Goal: Information Seeking & Learning: Learn about a topic

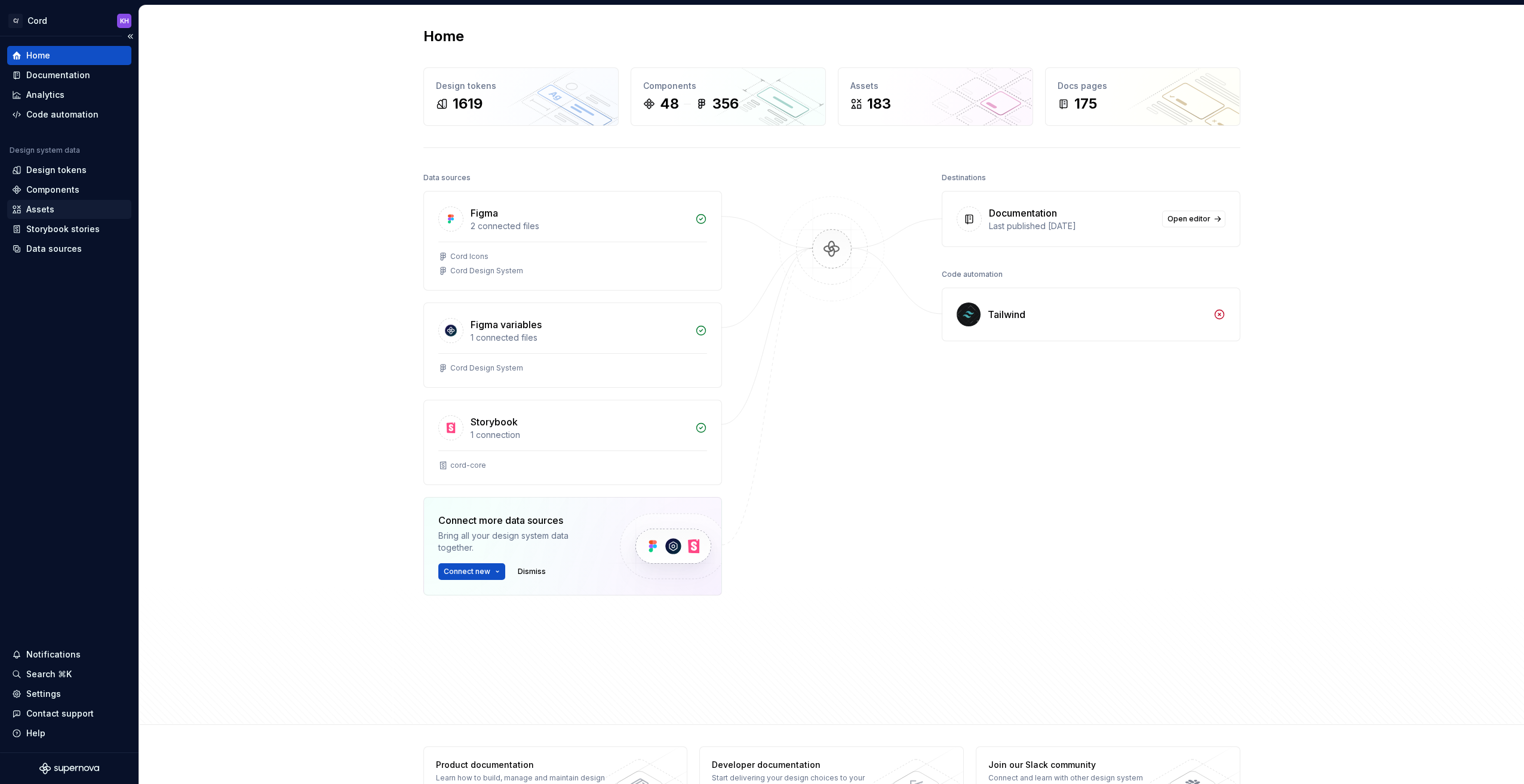
click at [35, 206] on div "Assets" at bounding box center [40, 210] width 28 height 12
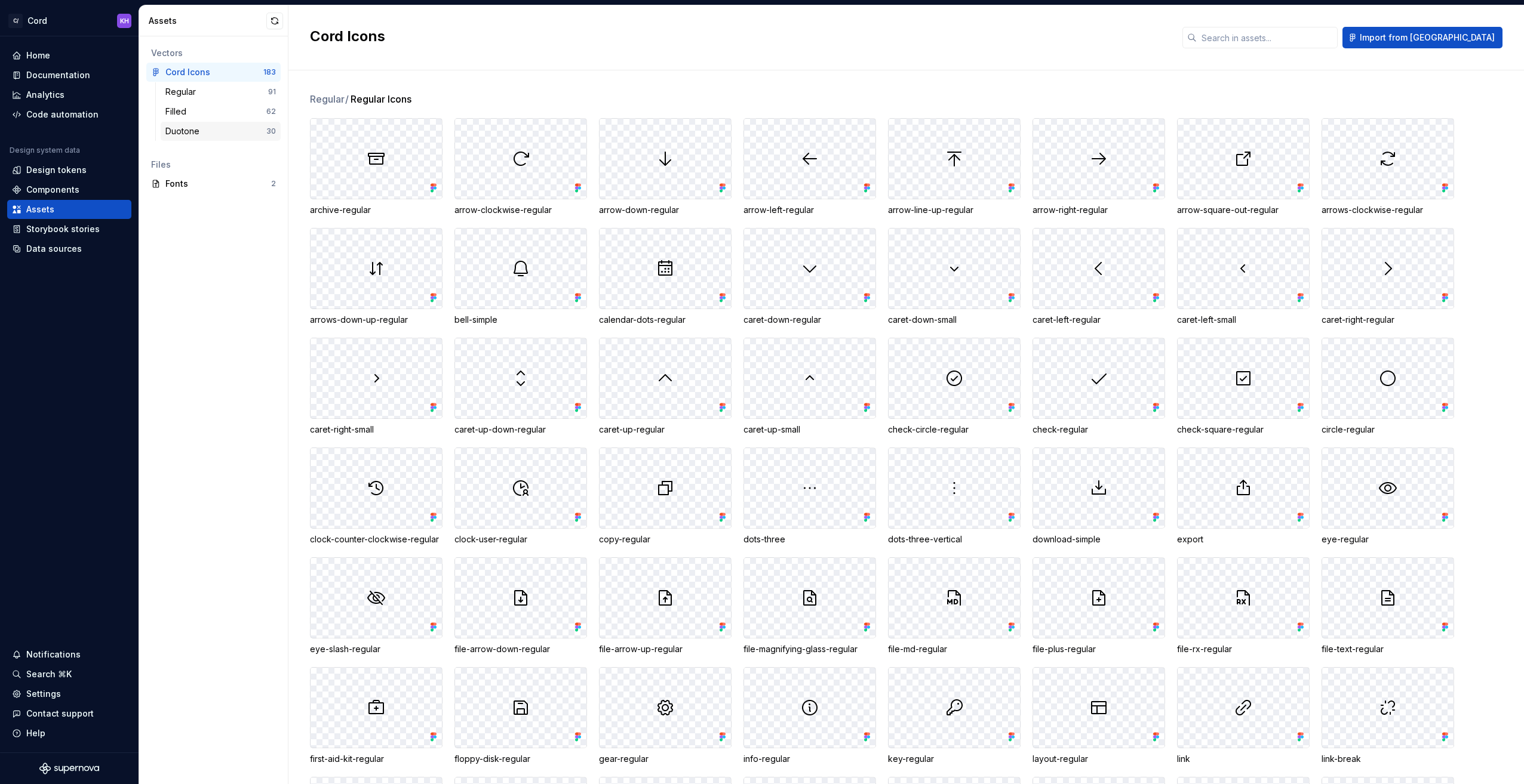
click at [181, 129] on div "Duotone" at bounding box center [184, 131] width 39 height 12
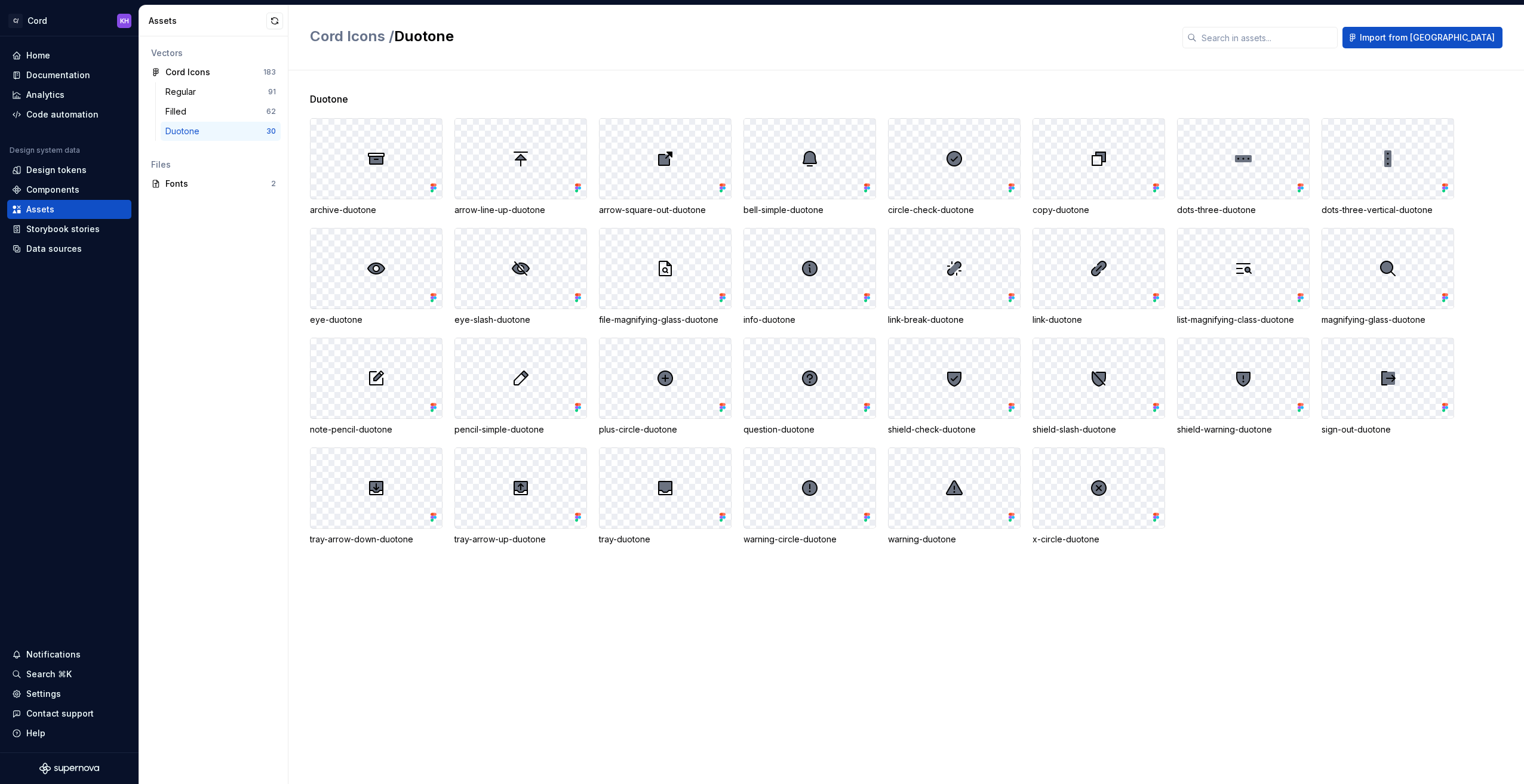
click at [949, 524] on div at bounding box center [954, 488] width 131 height 80
click at [954, 490] on img at bounding box center [954, 488] width 19 height 19
drag, startPoint x: 954, startPoint y: 490, endPoint x: 924, endPoint y: 578, distance: 93.0
click at [924, 578] on div "Duotone archive-duotone arrow-line-up-duotone arrow-square-out-duotone bell-sim…" at bounding box center [916, 427] width 1213 height 714
click at [954, 484] on img at bounding box center [954, 488] width 19 height 19
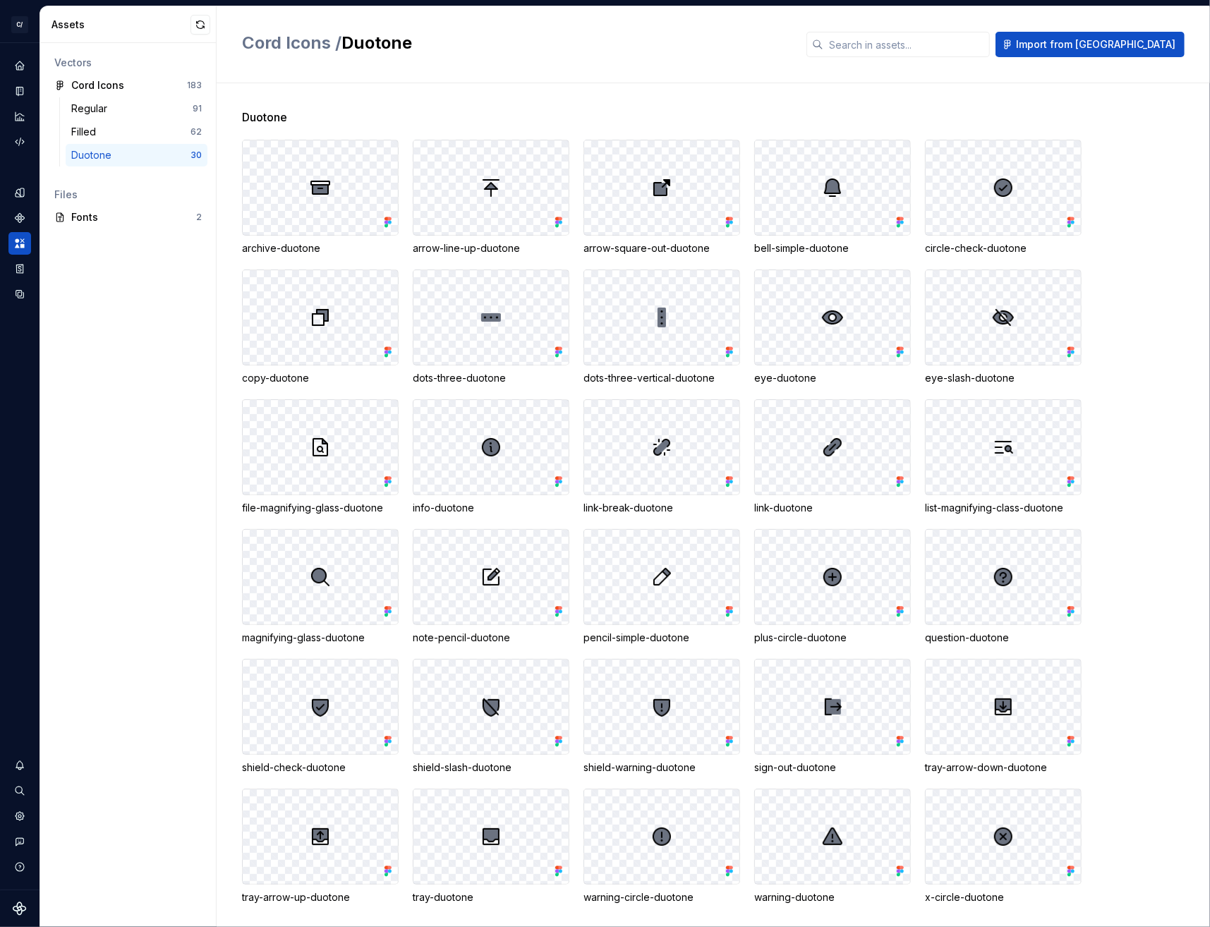
click at [142, 378] on div "Vectors Cord Icons 183 Regular 91 Filled 62 Duotone 30 Files Fonts 2" at bounding box center [128, 485] width 176 height 884
click at [183, 346] on div "Vectors Cord Icons 183 Regular 91 Filled 62 Duotone 30 Files Fonts 2" at bounding box center [128, 485] width 176 height 884
click at [106, 158] on div "Duotone" at bounding box center [94, 155] width 46 height 14
drag, startPoint x: 107, startPoint y: 161, endPoint x: 80, endPoint y: 315, distance: 156.8
click at [80, 315] on div "Vectors Cord Icons 183 Regular 91 Filled 62 Duotone 30 Files Fonts 2" at bounding box center [128, 485] width 176 height 884
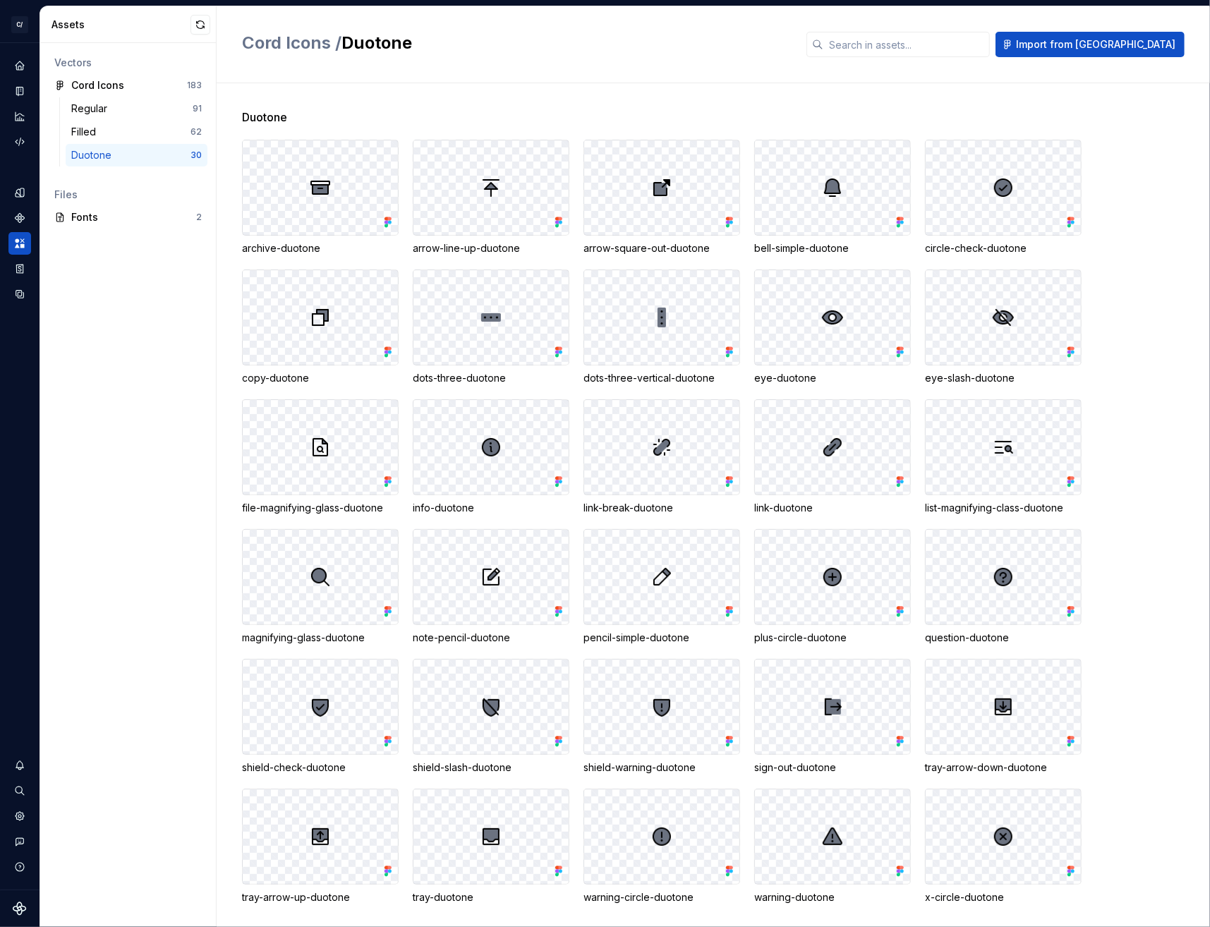
click at [140, 732] on div "Vectors Cord Icons 183 Regular 91 Filled 62 Duotone 30 Files Fonts 2" at bounding box center [128, 485] width 176 height 884
click at [90, 217] on div "Fonts" at bounding box center [133, 217] width 125 height 14
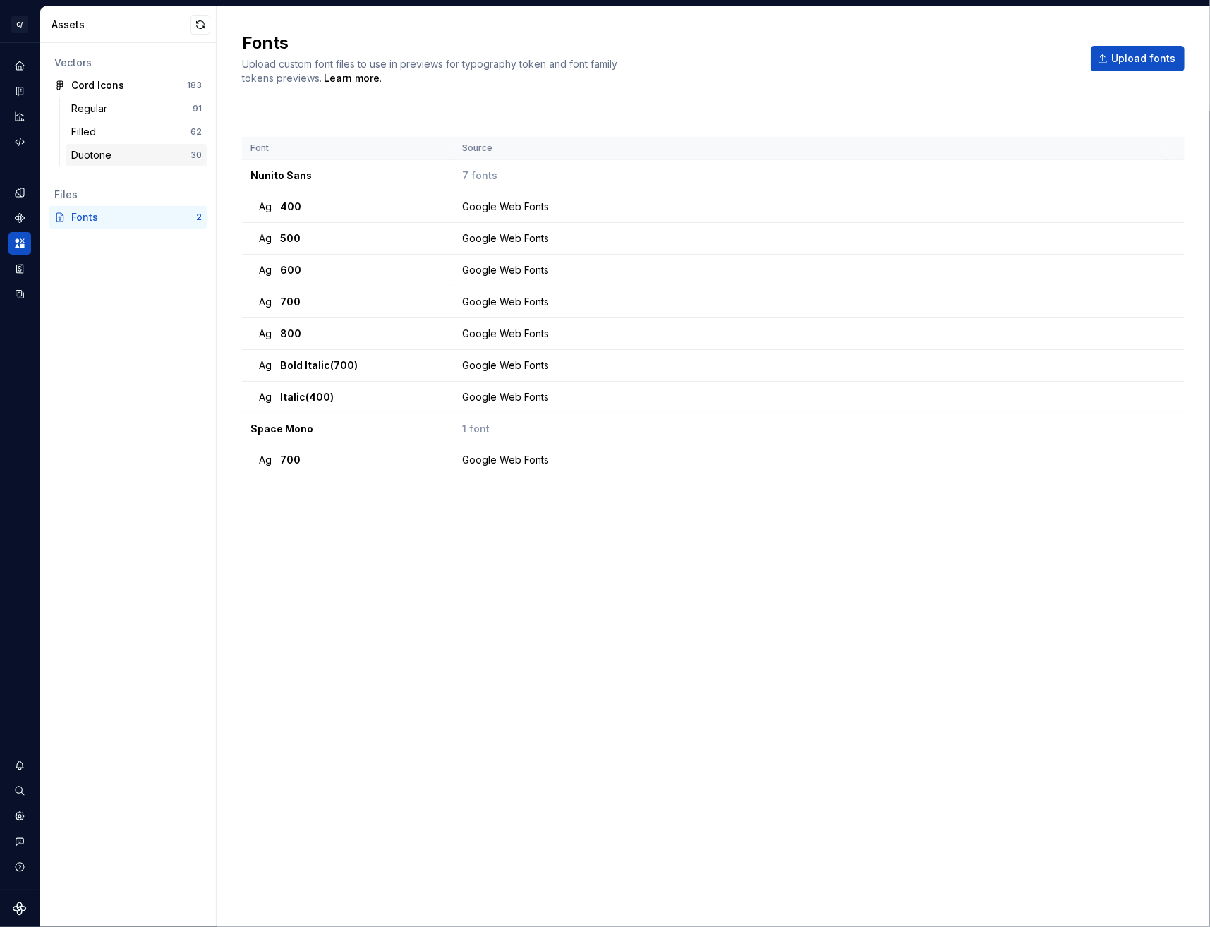
click at [83, 152] on div "Duotone" at bounding box center [94, 155] width 46 height 14
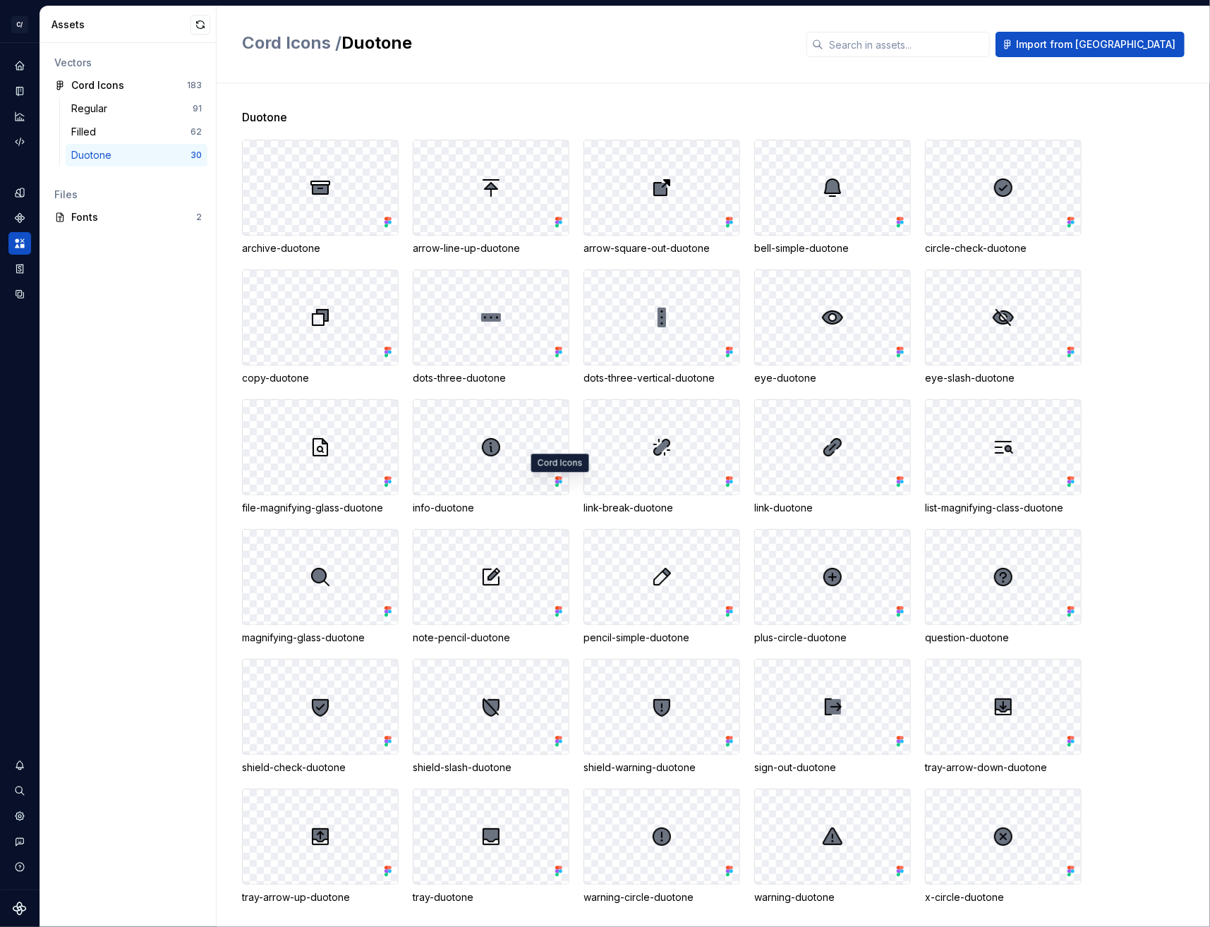
click at [557, 481] on icon at bounding box center [557, 483] width 4 height 4
click at [557, 483] on icon at bounding box center [557, 483] width 4 height 4
click at [203, 24] on button "button" at bounding box center [201, 25] width 20 height 20
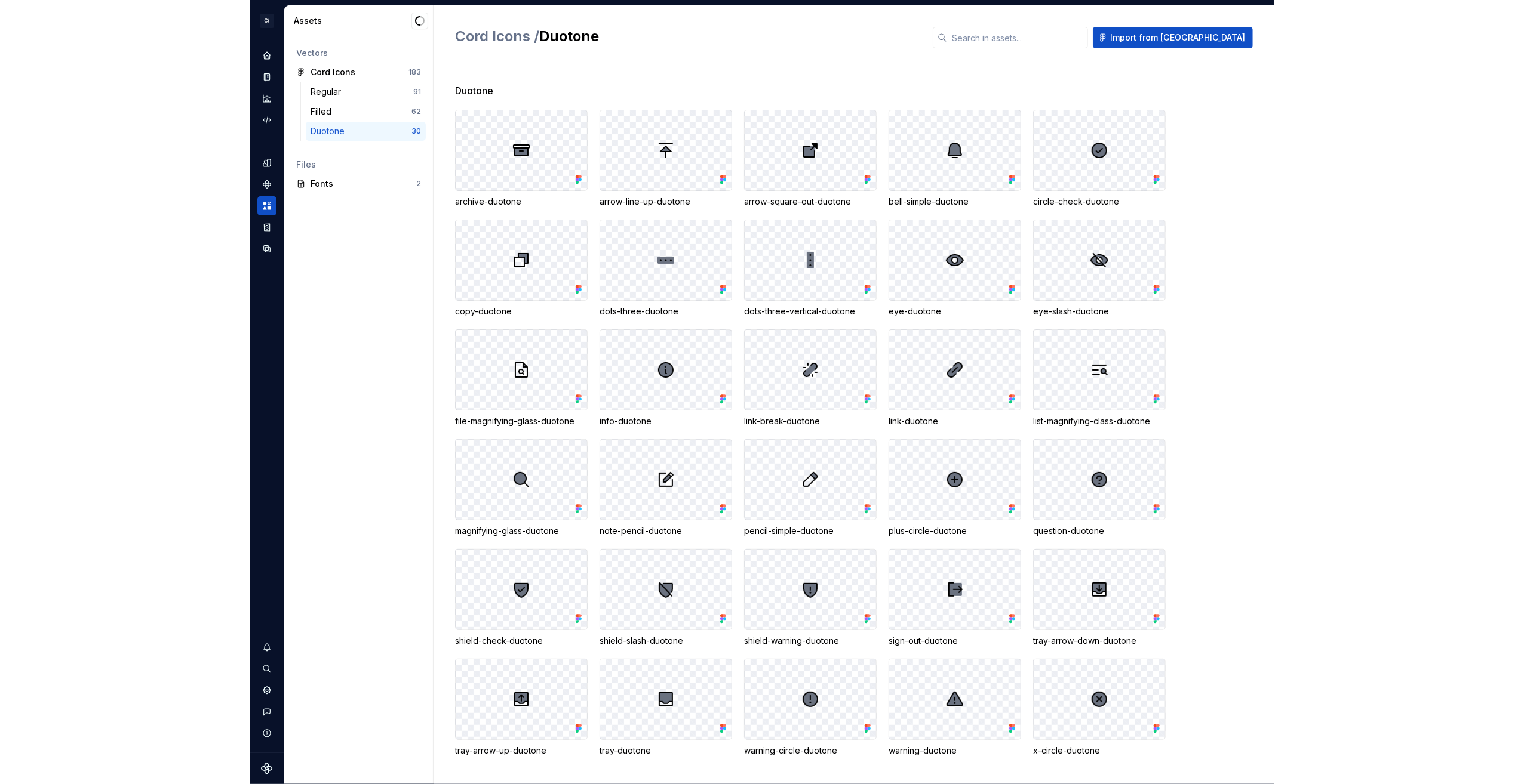
scroll to position [9, 0]
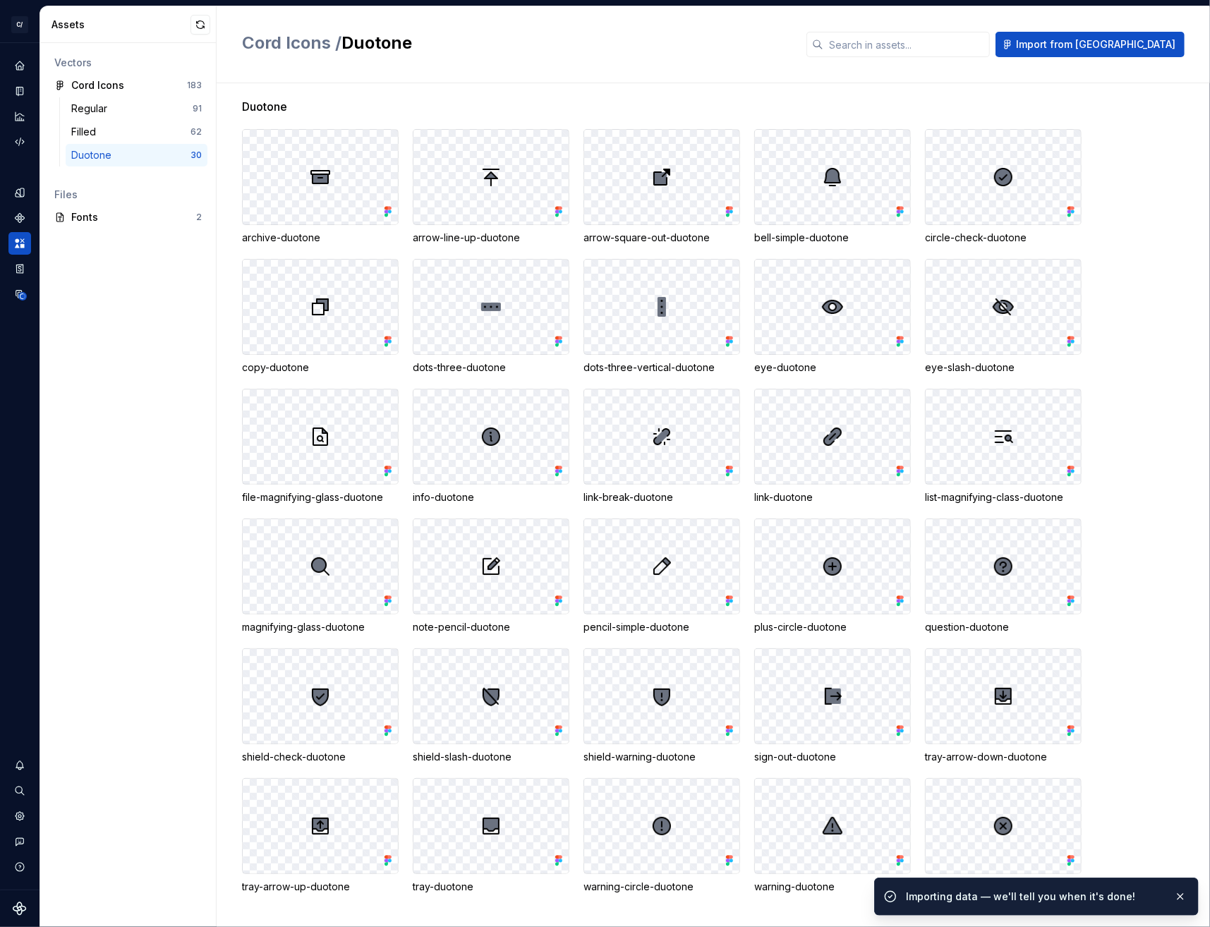
click at [833, 830] on img at bounding box center [832, 826] width 23 height 23
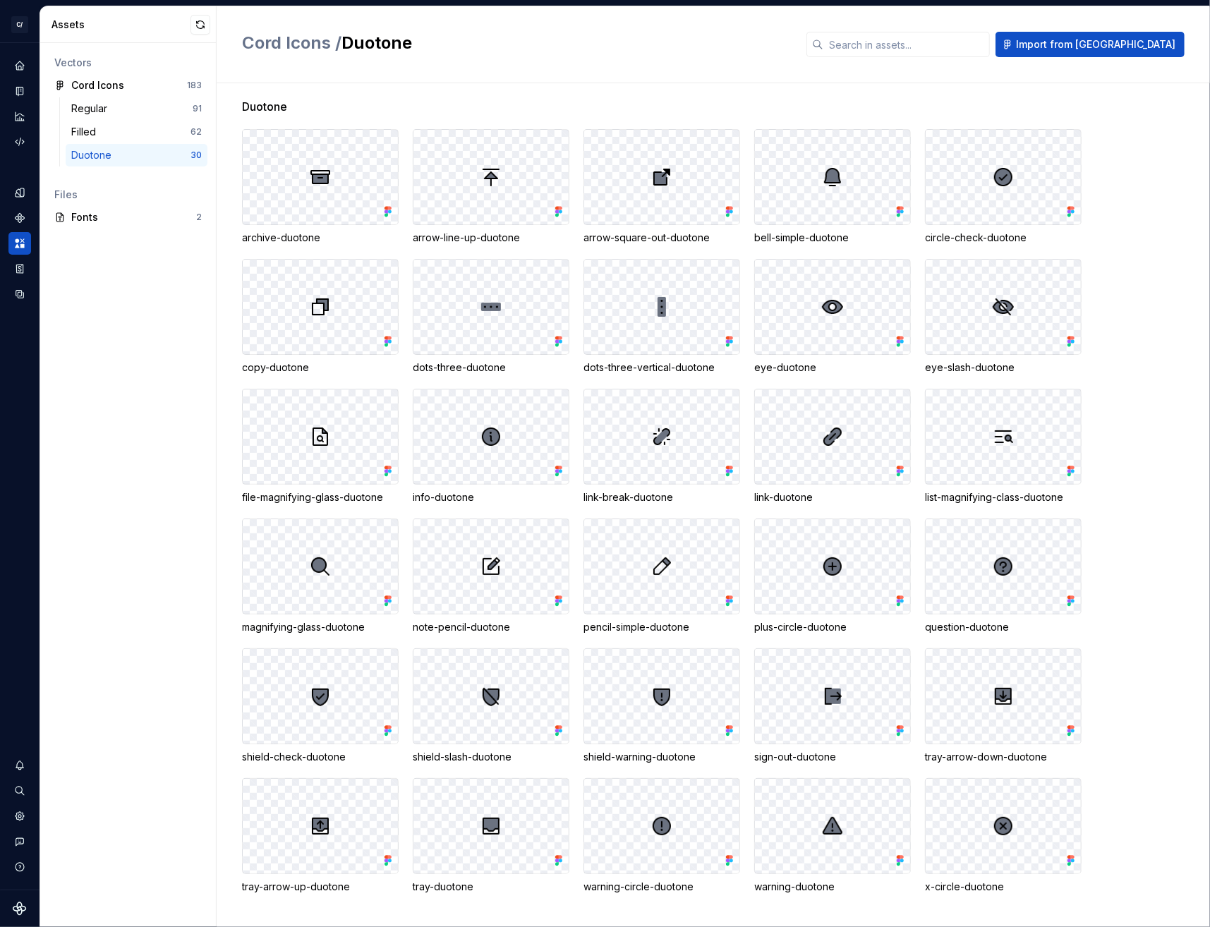
click at [176, 425] on div "Vectors Cord Icons 183 Regular 91 Filled 62 Duotone 30 Files Fonts 2" at bounding box center [128, 485] width 176 height 884
click at [92, 131] on div "Filled" at bounding box center [86, 132] width 30 height 14
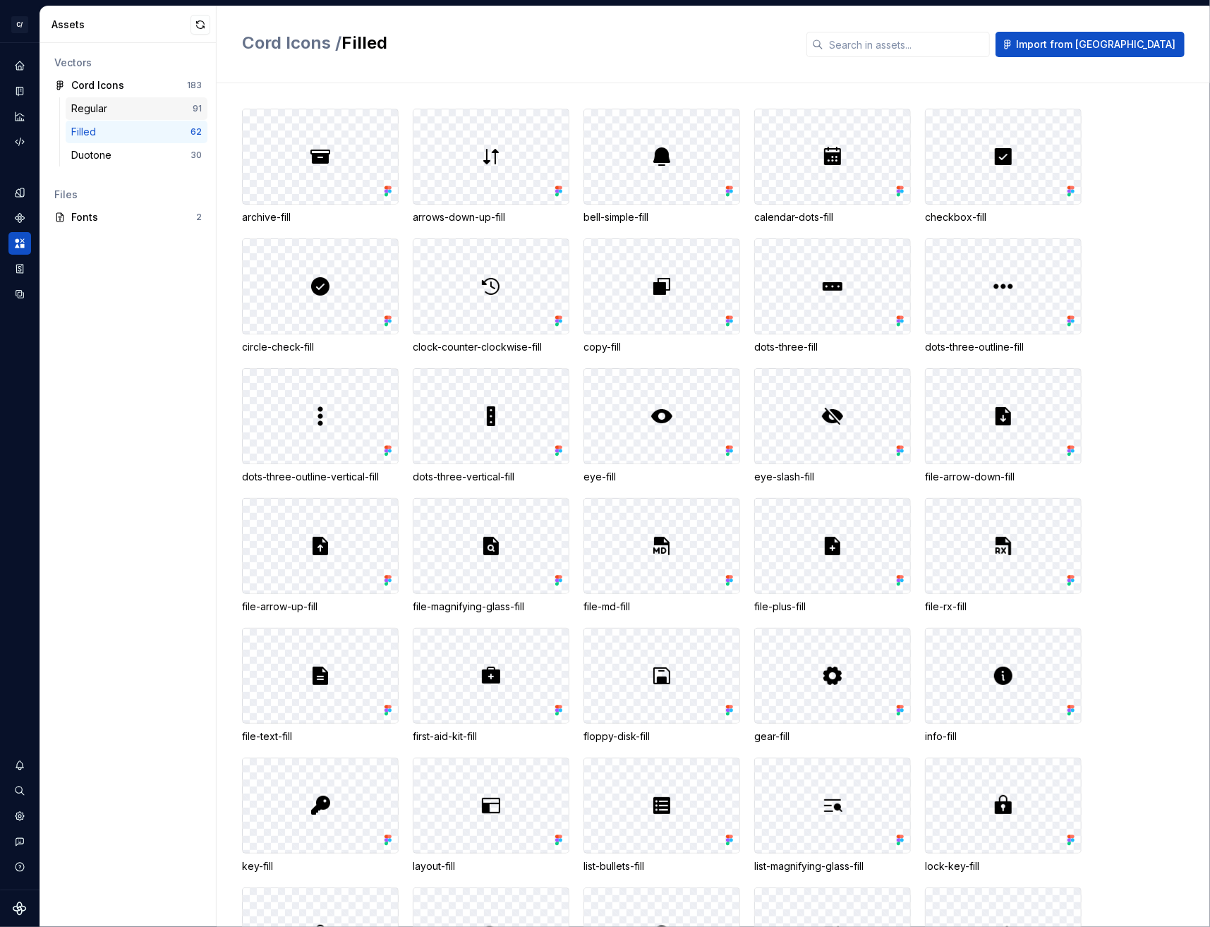
click at [90, 108] on div "Regular" at bounding box center [92, 109] width 42 height 14
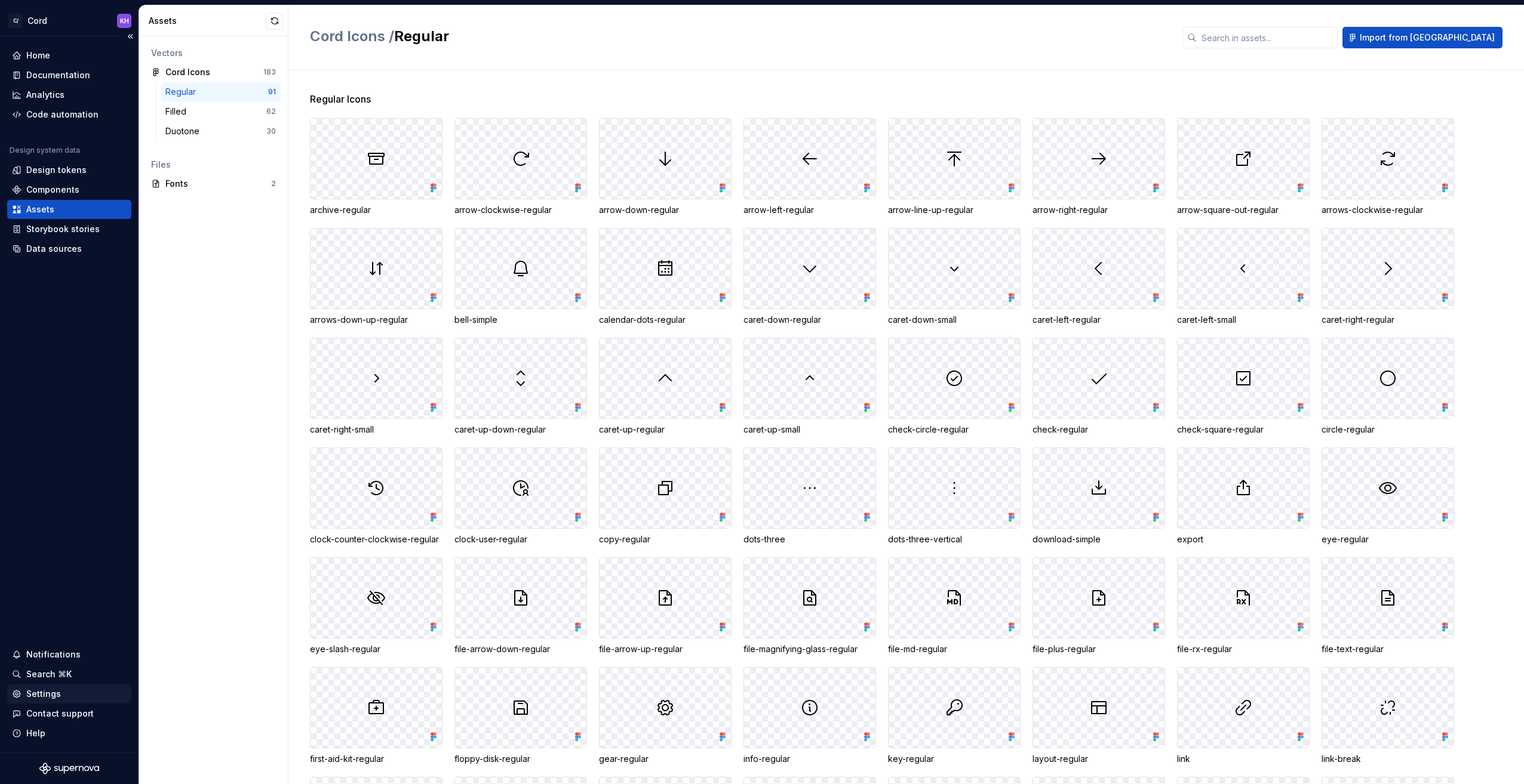
click at [50, 690] on div "Settings" at bounding box center [43, 694] width 35 height 12
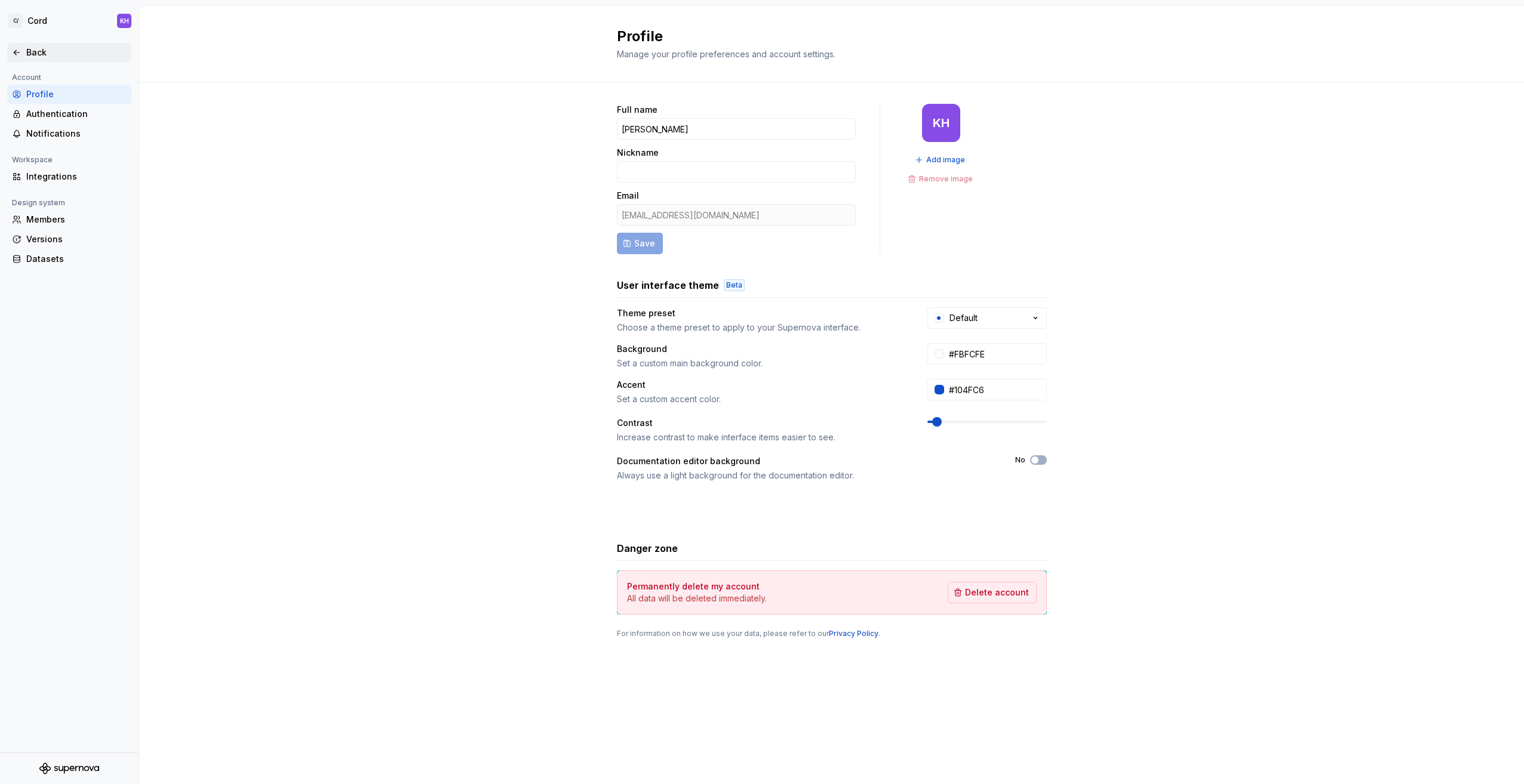
click at [14, 47] on icon at bounding box center [16, 52] width 9 height 9
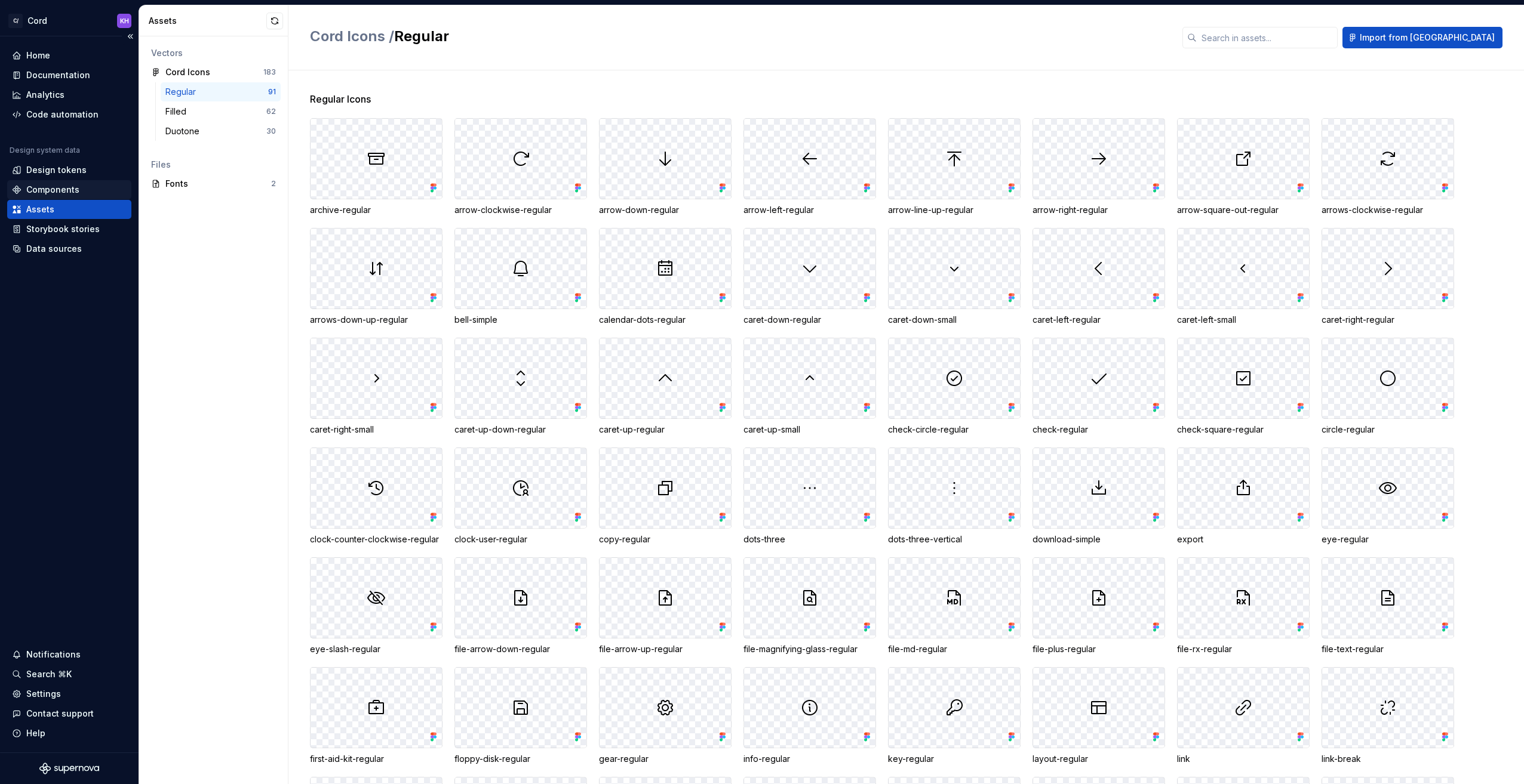
click at [47, 189] on div "Components" at bounding box center [52, 189] width 53 height 12
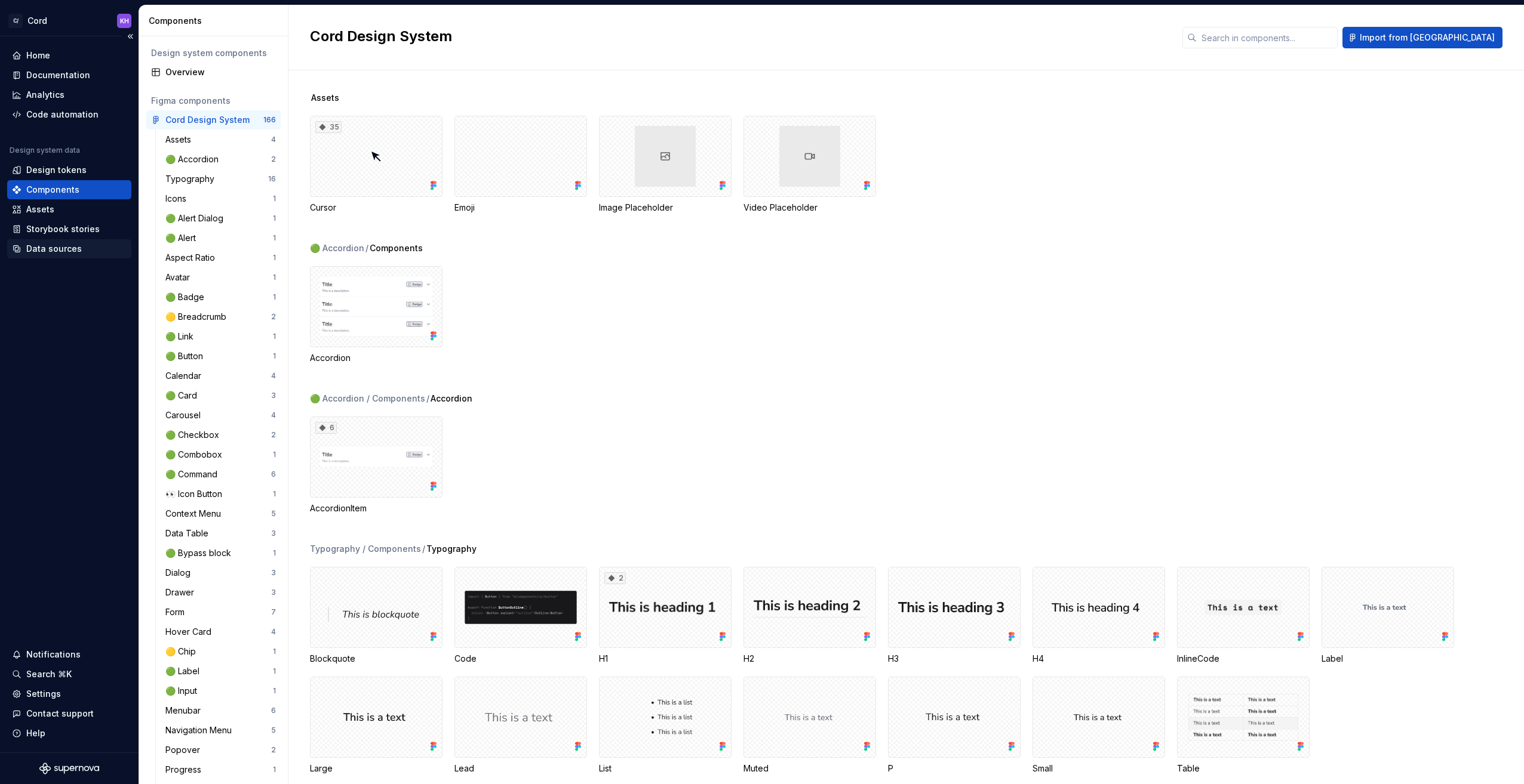
click at [58, 249] on div "Data sources" at bounding box center [54, 249] width 56 height 12
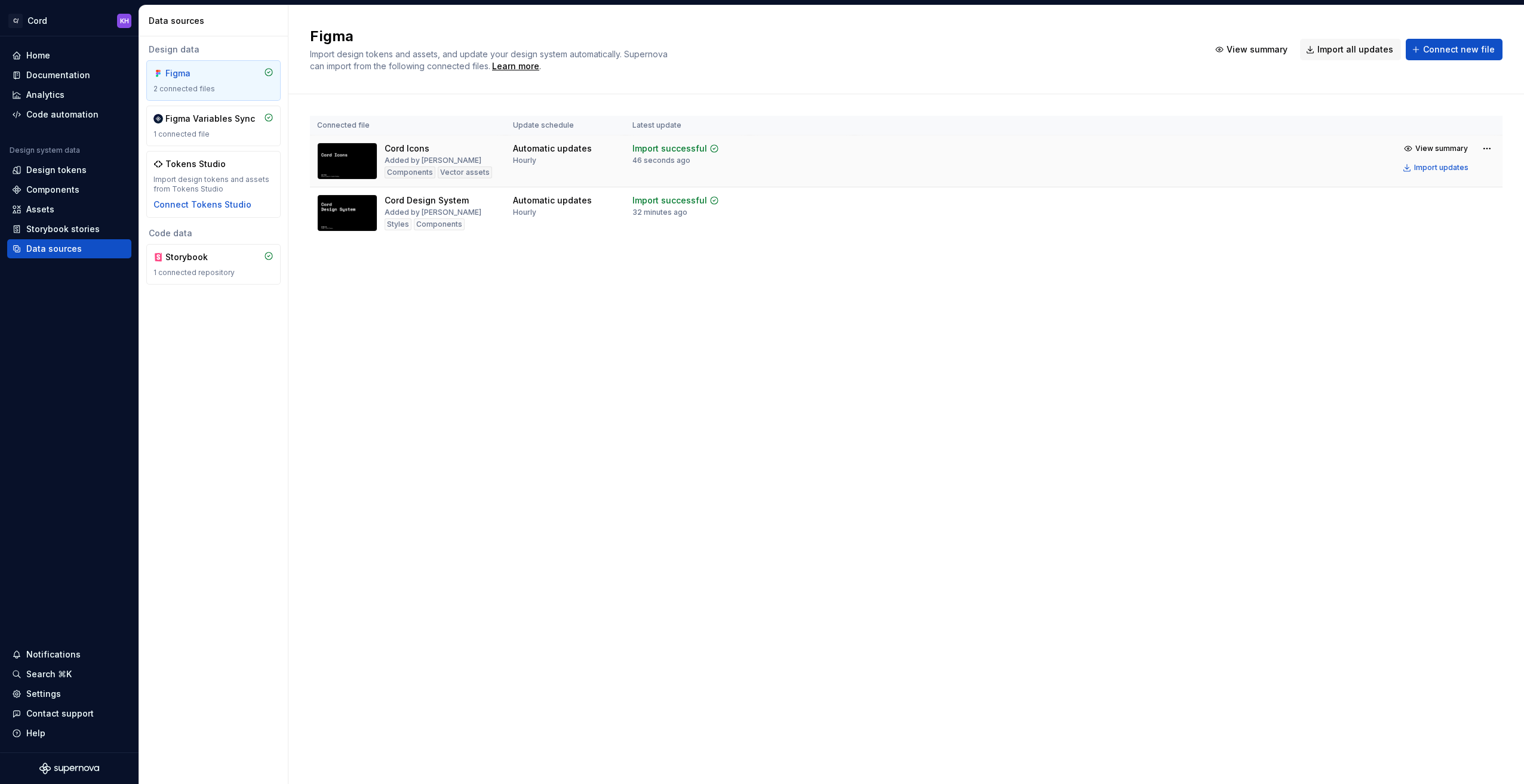
click at [360, 166] on img at bounding box center [347, 162] width 60 height 37
click at [467, 173] on div "Vector assets" at bounding box center [465, 173] width 54 height 12
click at [1452, 148] on span "View summary" at bounding box center [1441, 148] width 52 height 9
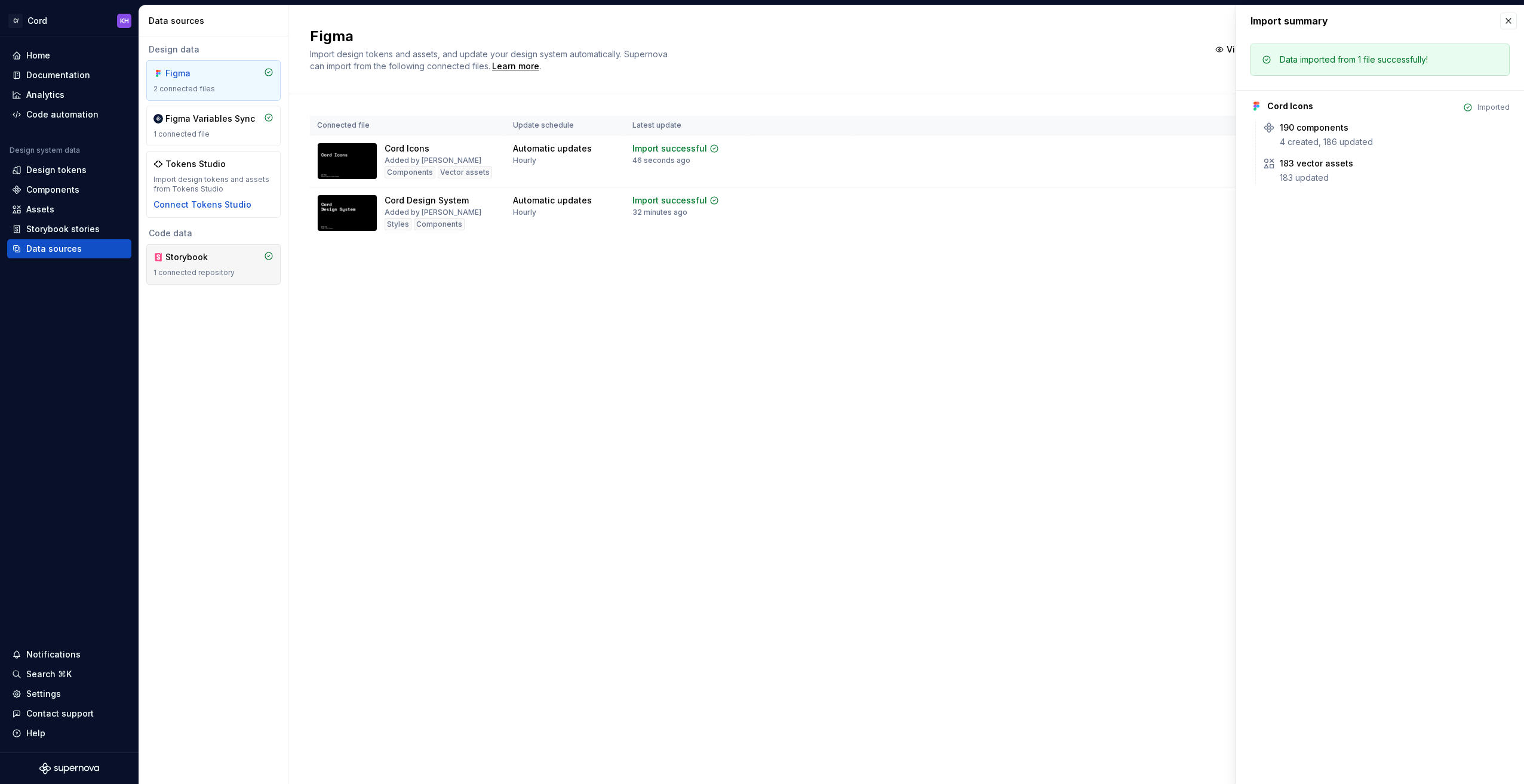
click at [208, 279] on div "Storybook 1 connected repository" at bounding box center [213, 265] width 135 height 41
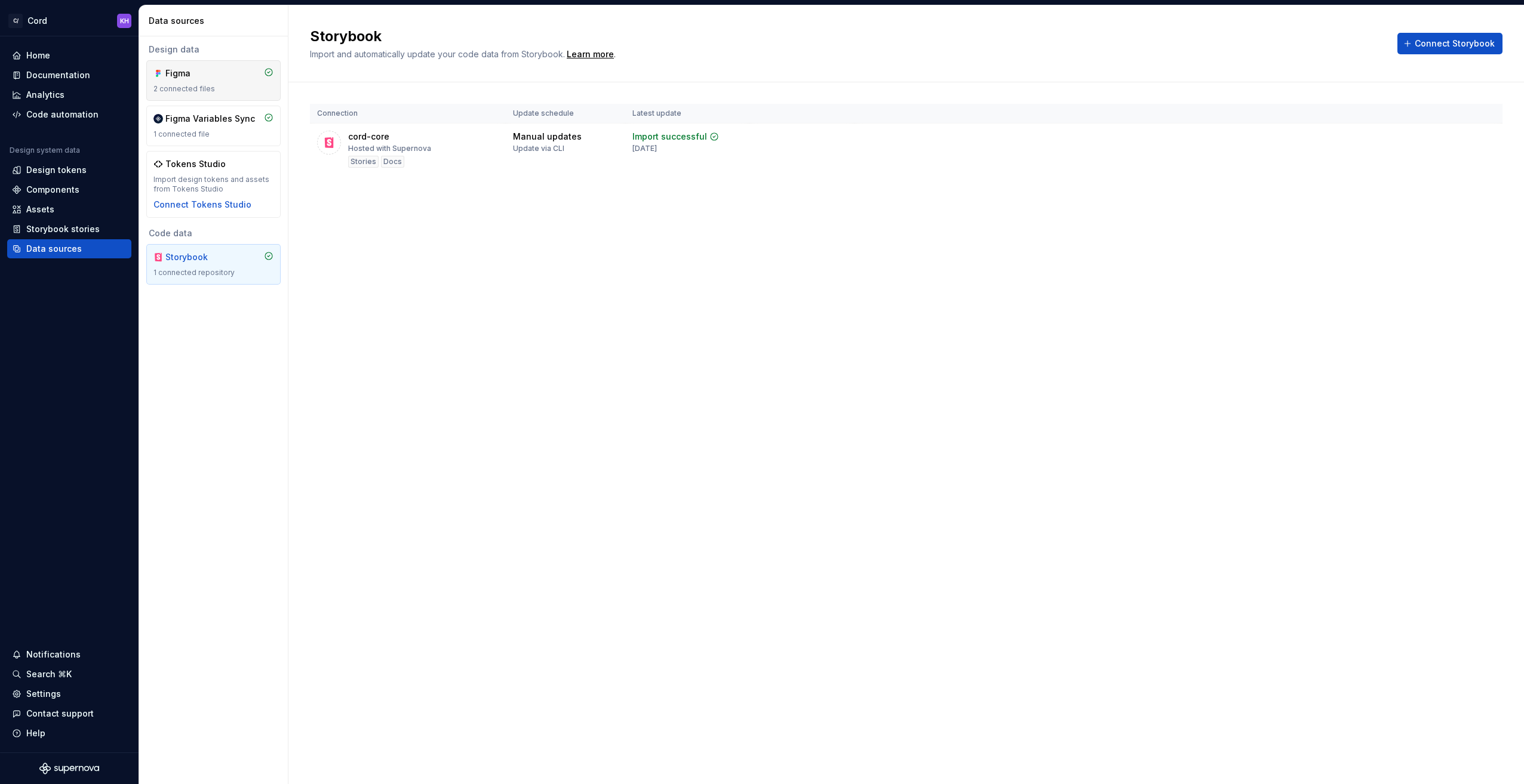
click at [207, 84] on div "Figma 2 connected files" at bounding box center [213, 80] width 120 height 26
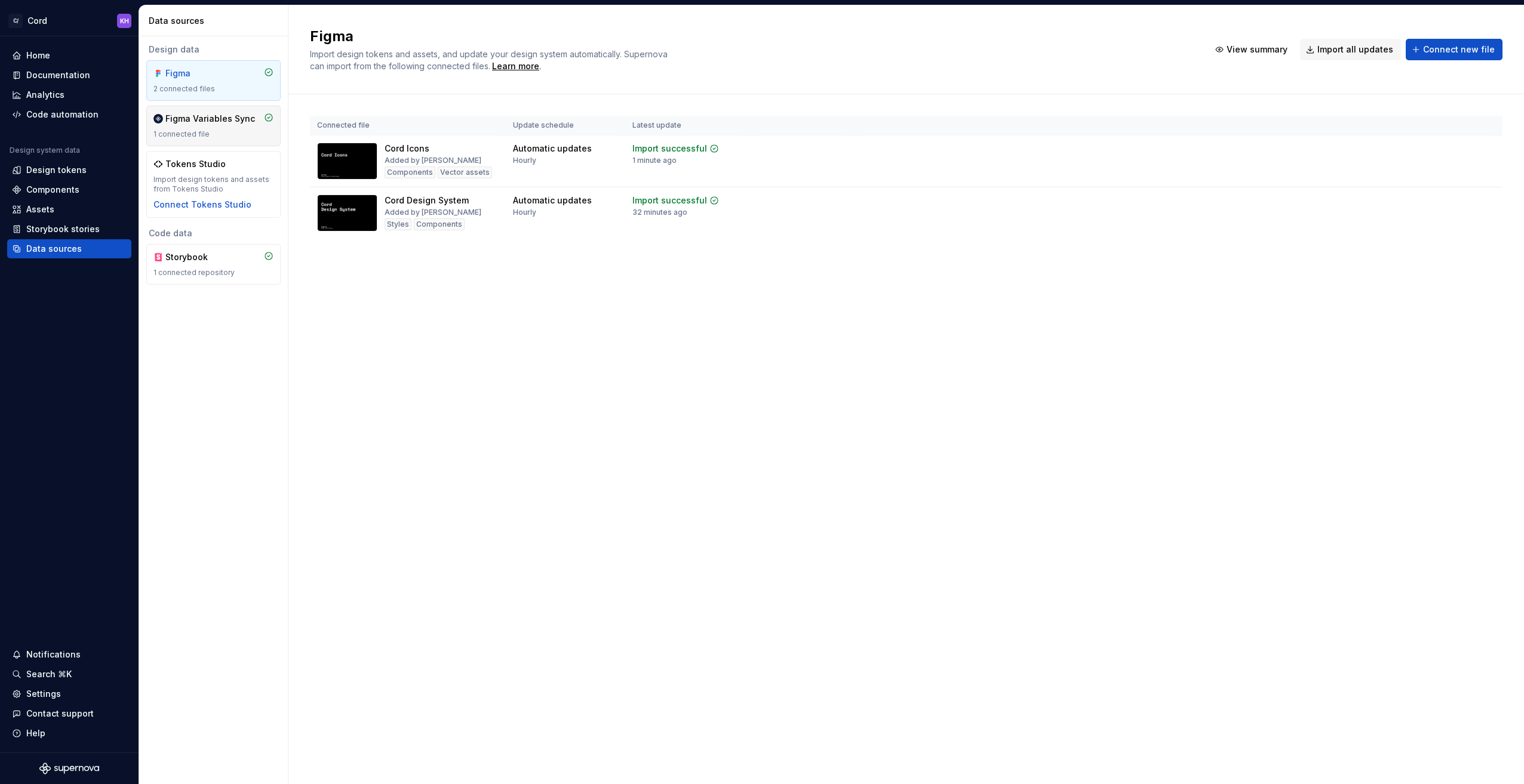
click at [206, 124] on div "Figma Variables Sync 1 connected file" at bounding box center [213, 125] width 120 height 26
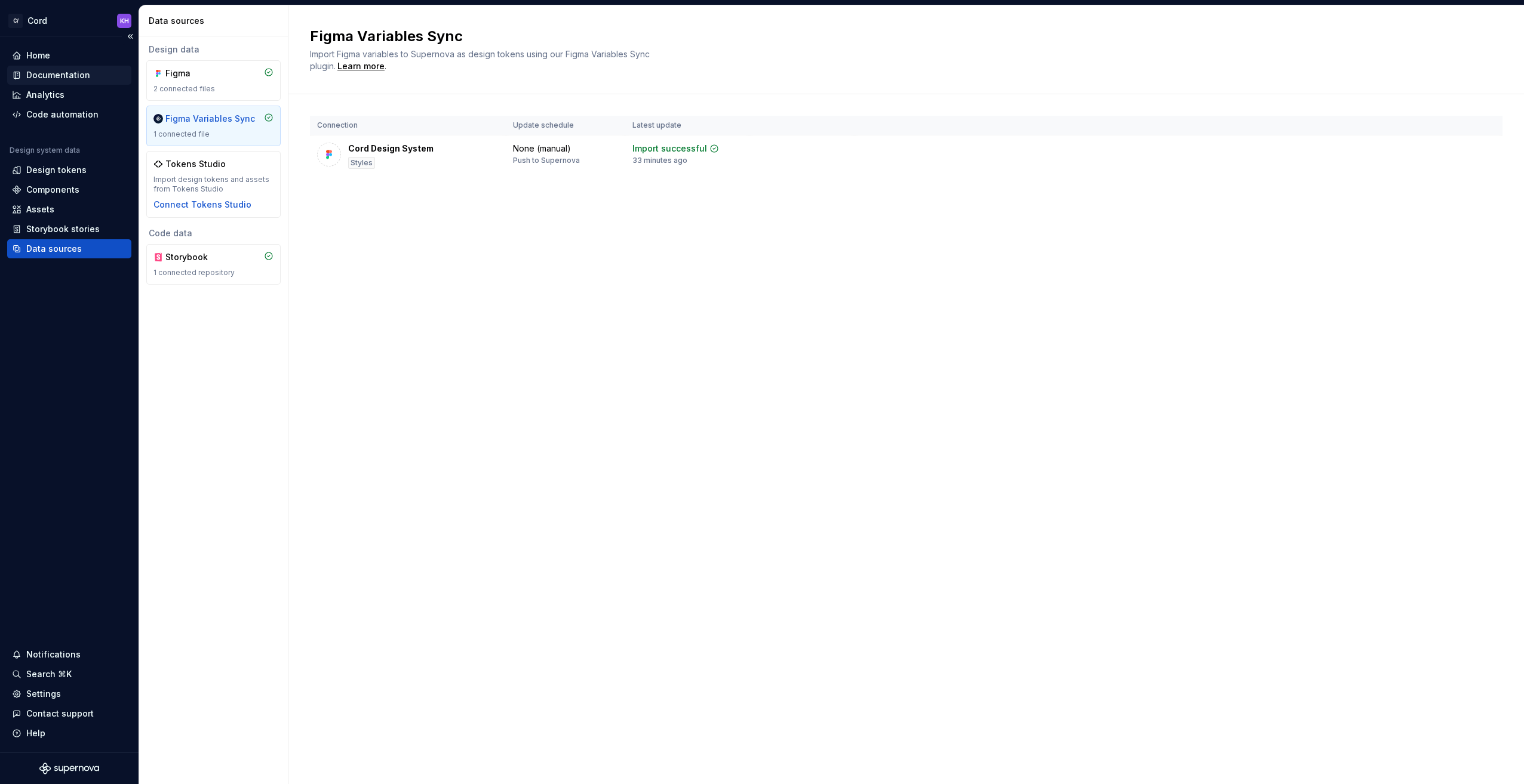
click at [58, 70] on div "Documentation" at bounding box center [58, 75] width 63 height 12
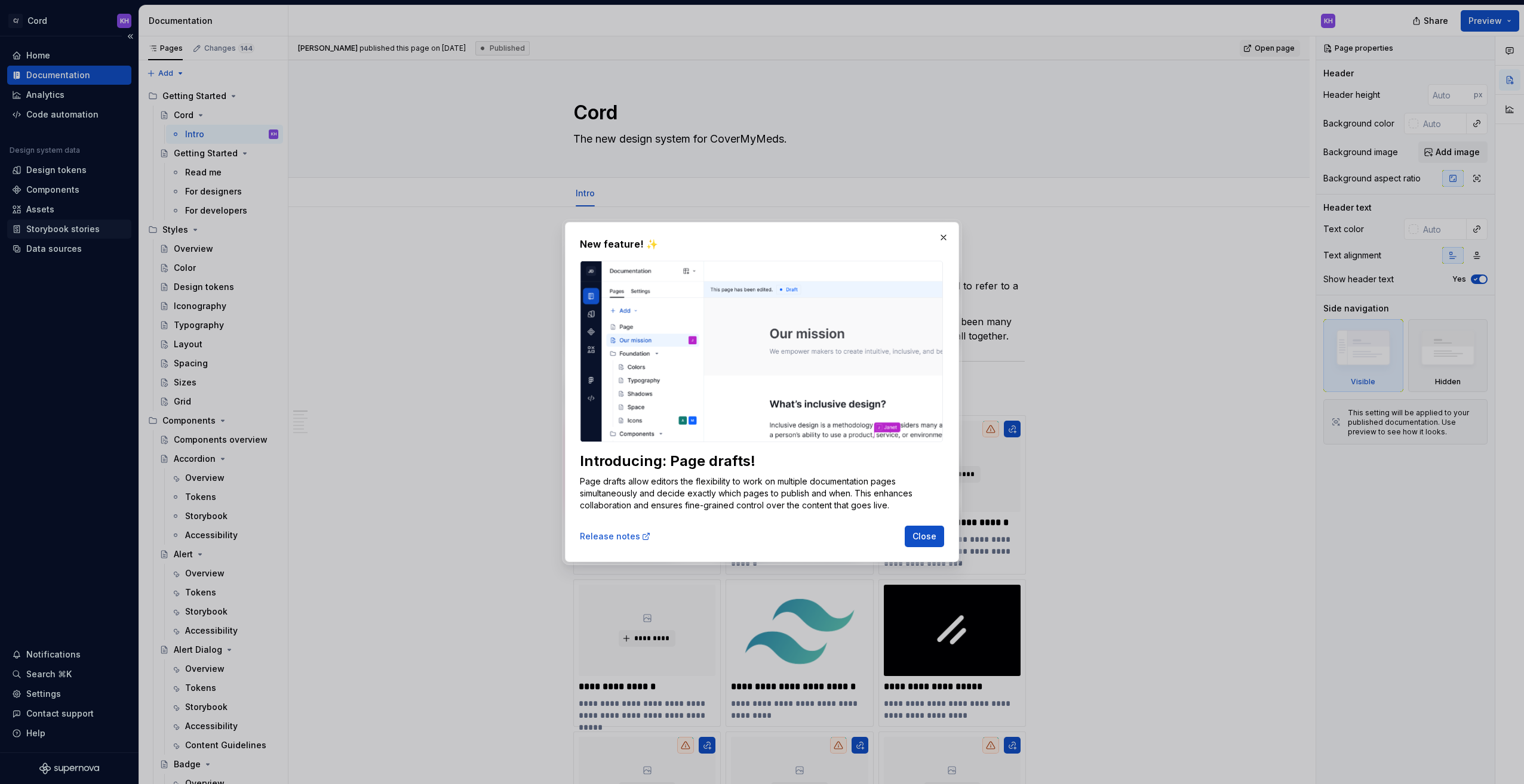
type textarea "*"
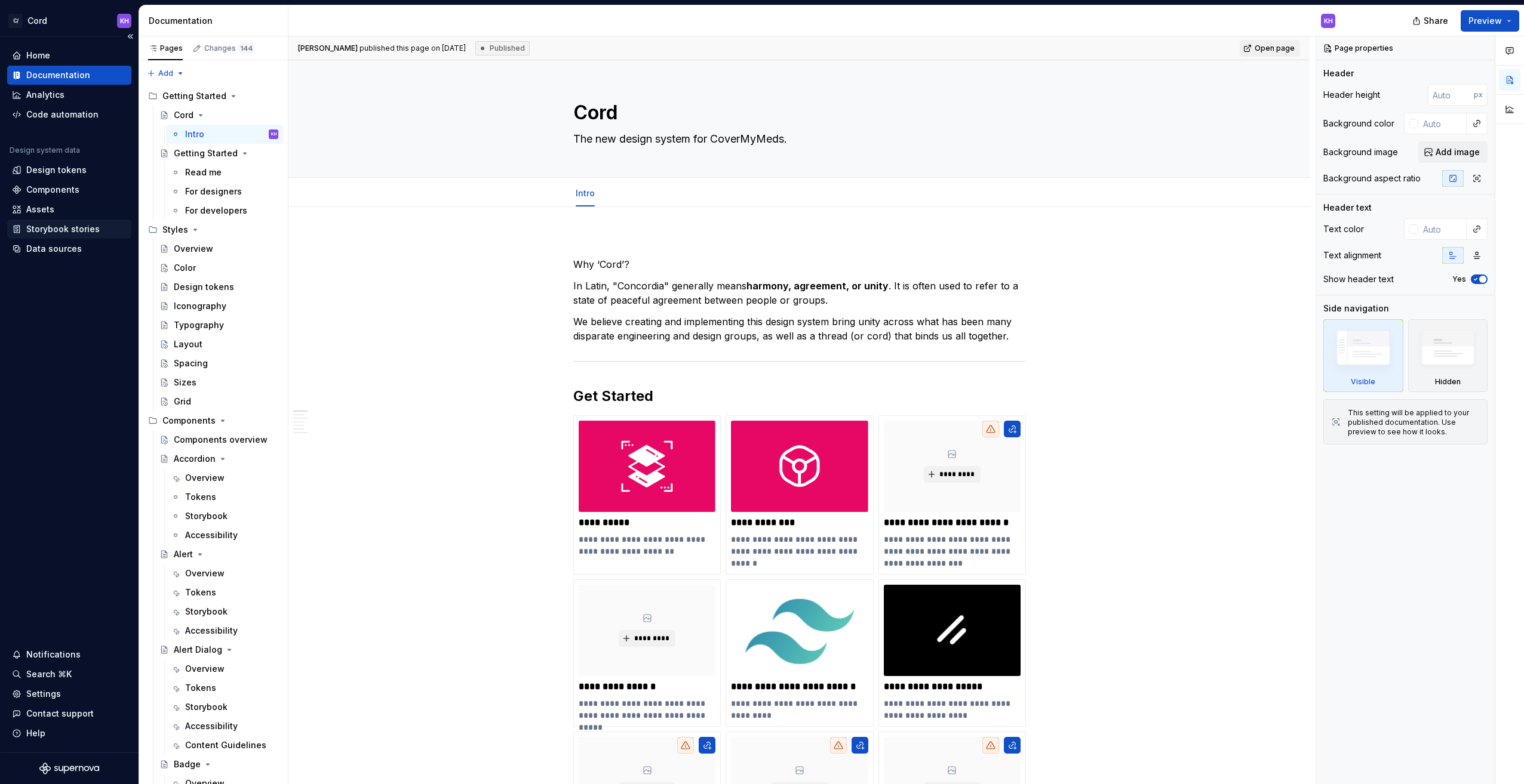
click at [52, 231] on div "Storybook stories" at bounding box center [63, 229] width 74 height 12
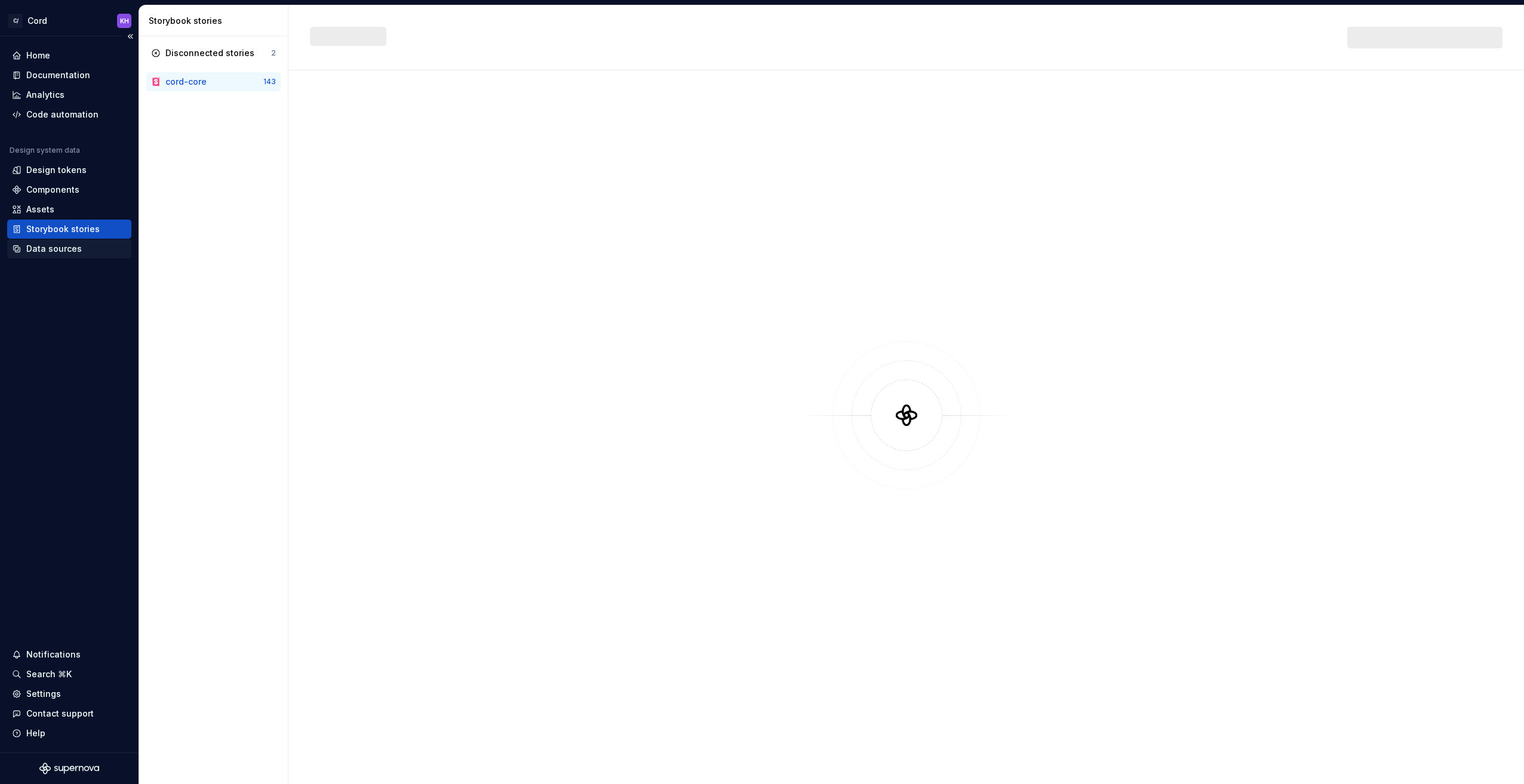
click at [50, 255] on div "Data sources" at bounding box center [54, 249] width 56 height 12
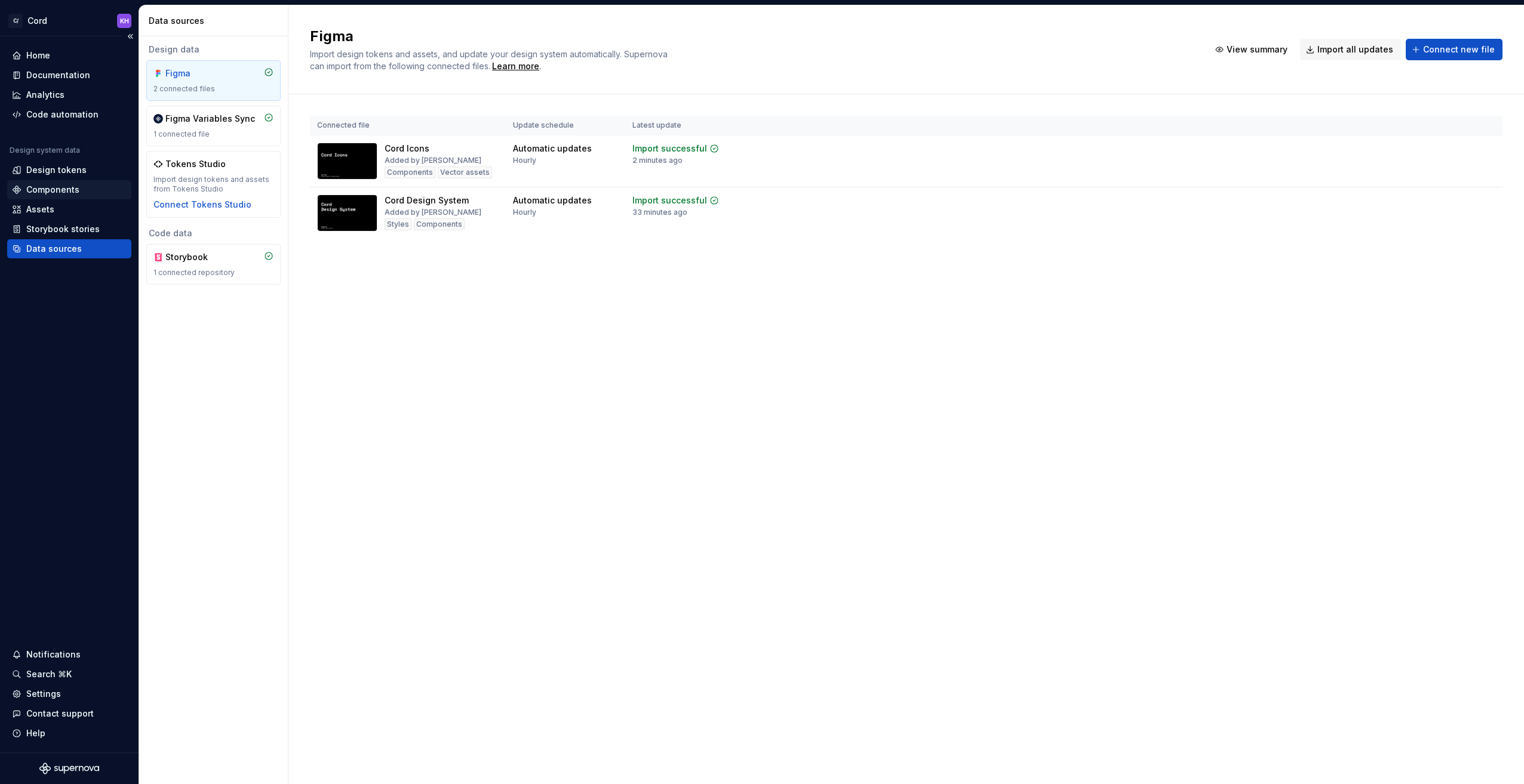
click at [50, 192] on div "Components" at bounding box center [52, 189] width 53 height 12
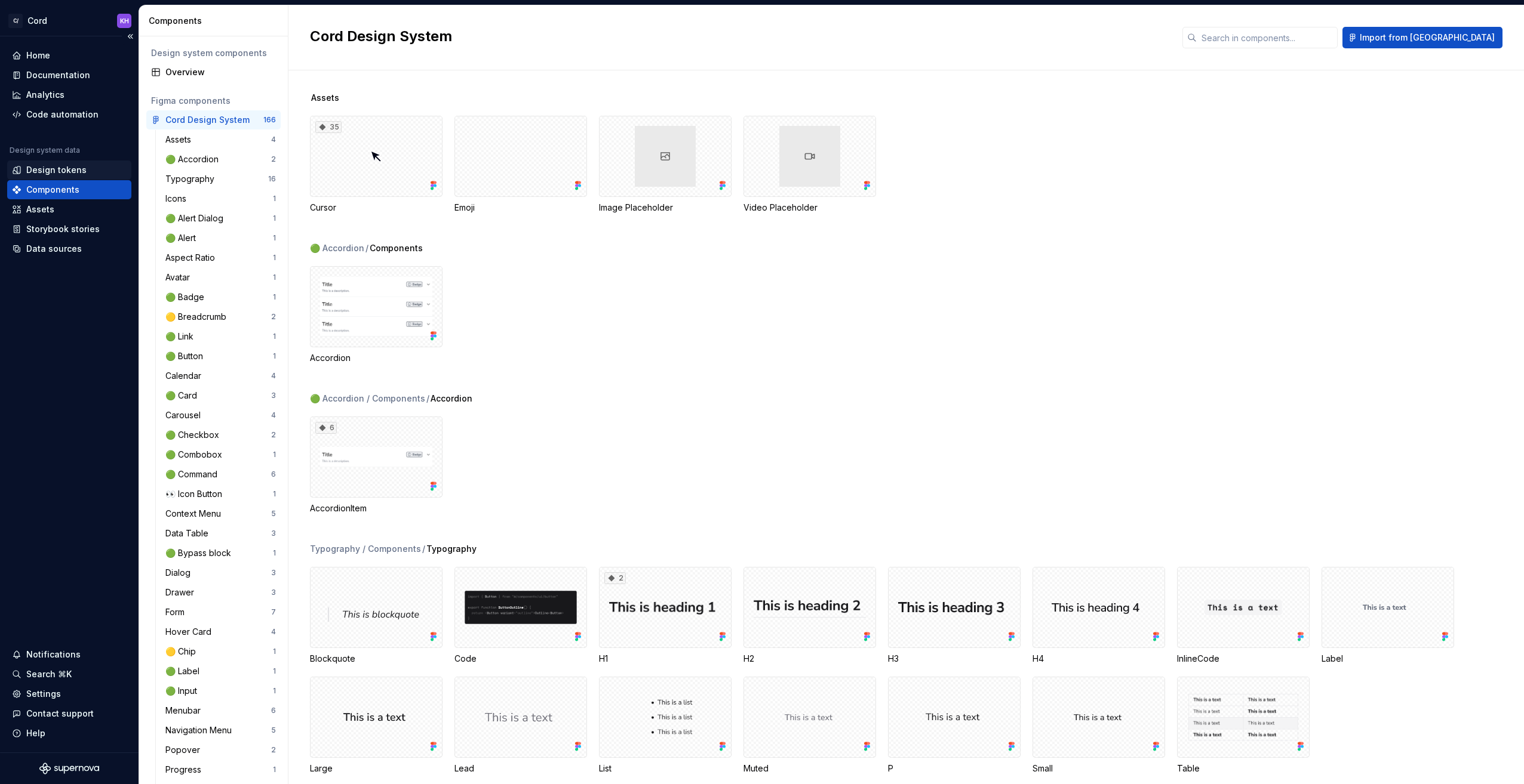
click at [47, 167] on div "Design tokens" at bounding box center [56, 170] width 60 height 12
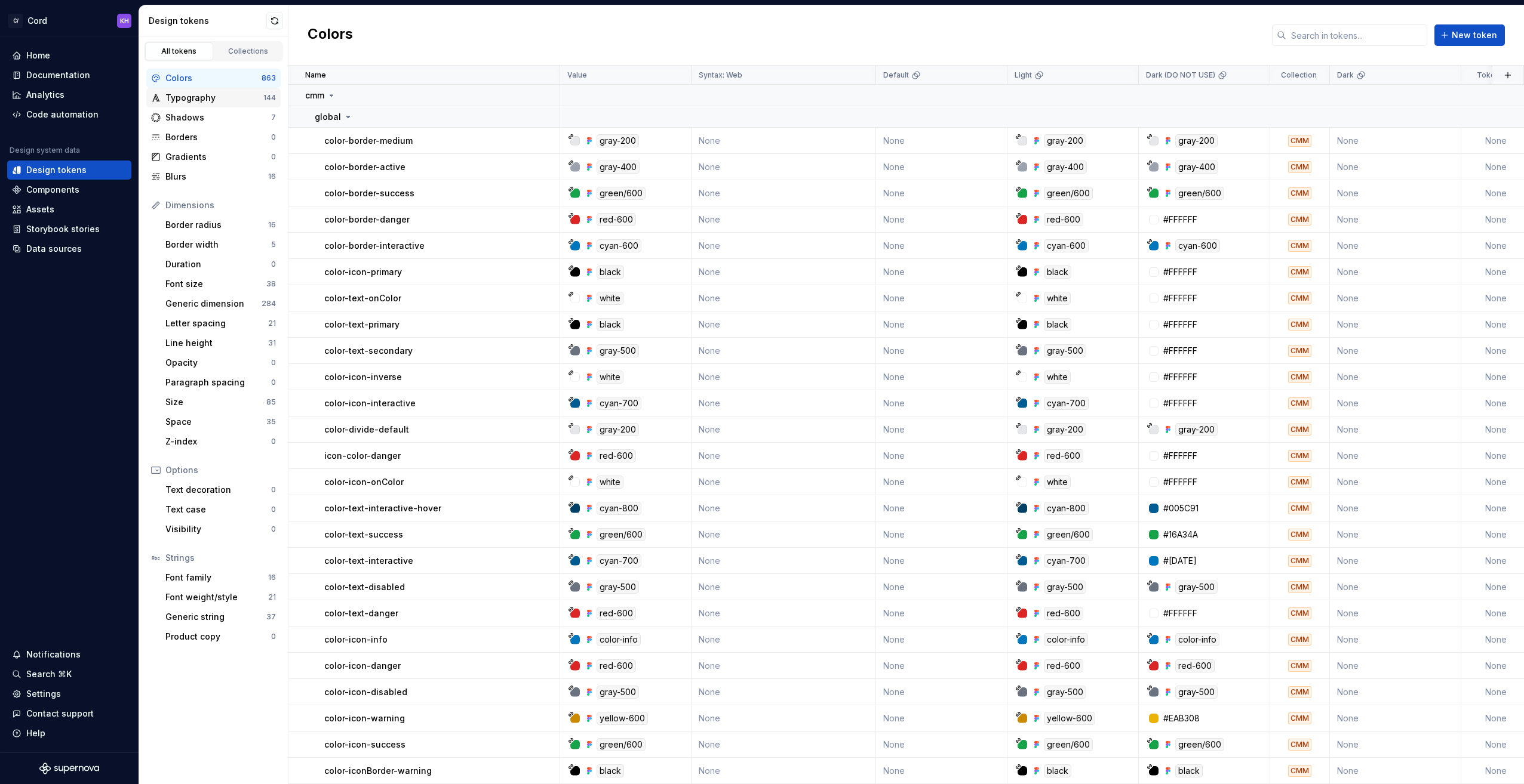
click at [195, 101] on div "Typography" at bounding box center [214, 98] width 98 height 12
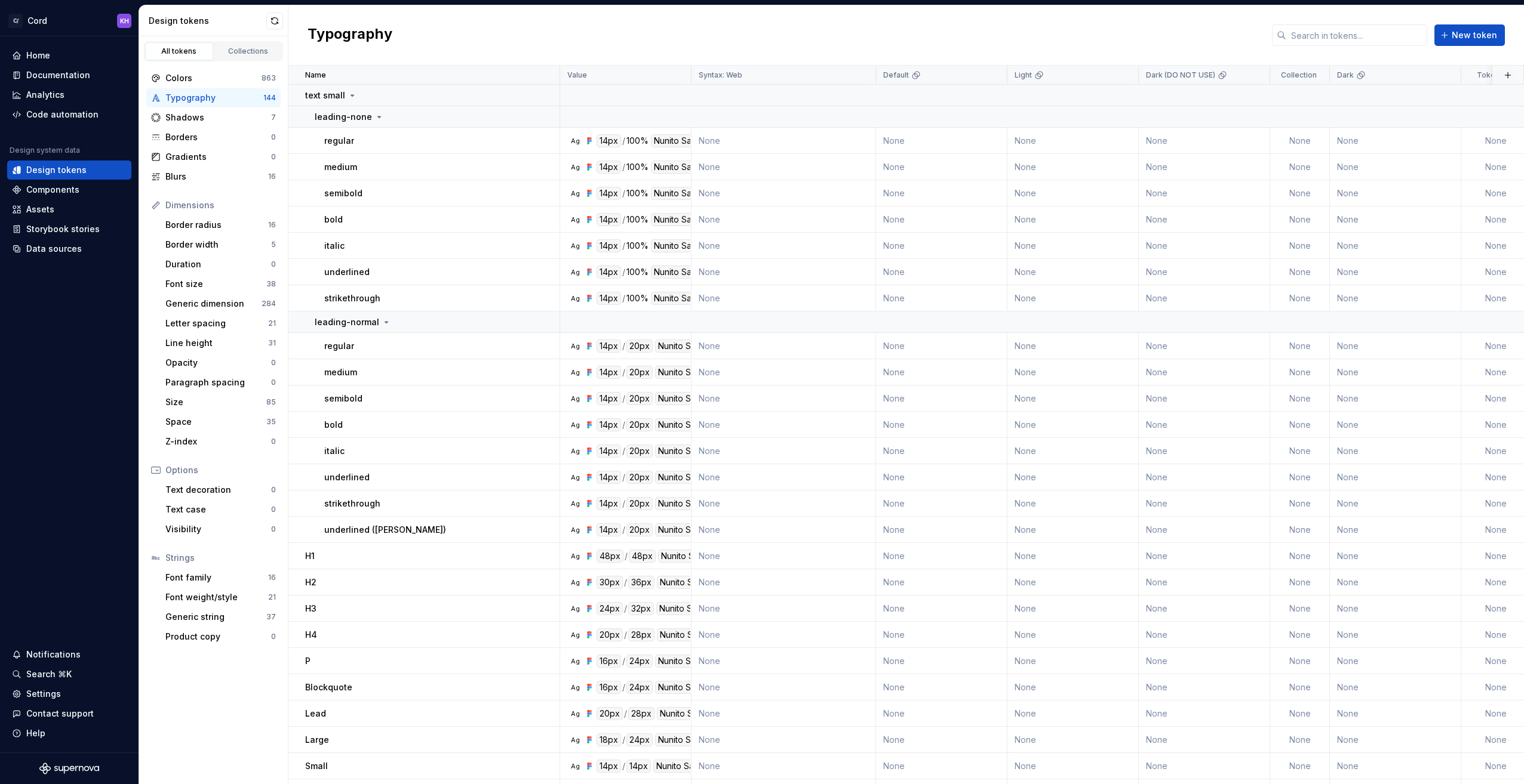
click at [217, 699] on div "All tokens Collections Colors 863 Typography 144 Shadows 7 Borders 0 Gradients …" at bounding box center [213, 410] width 149 height 748
click at [43, 189] on div "Components" at bounding box center [52, 189] width 53 height 12
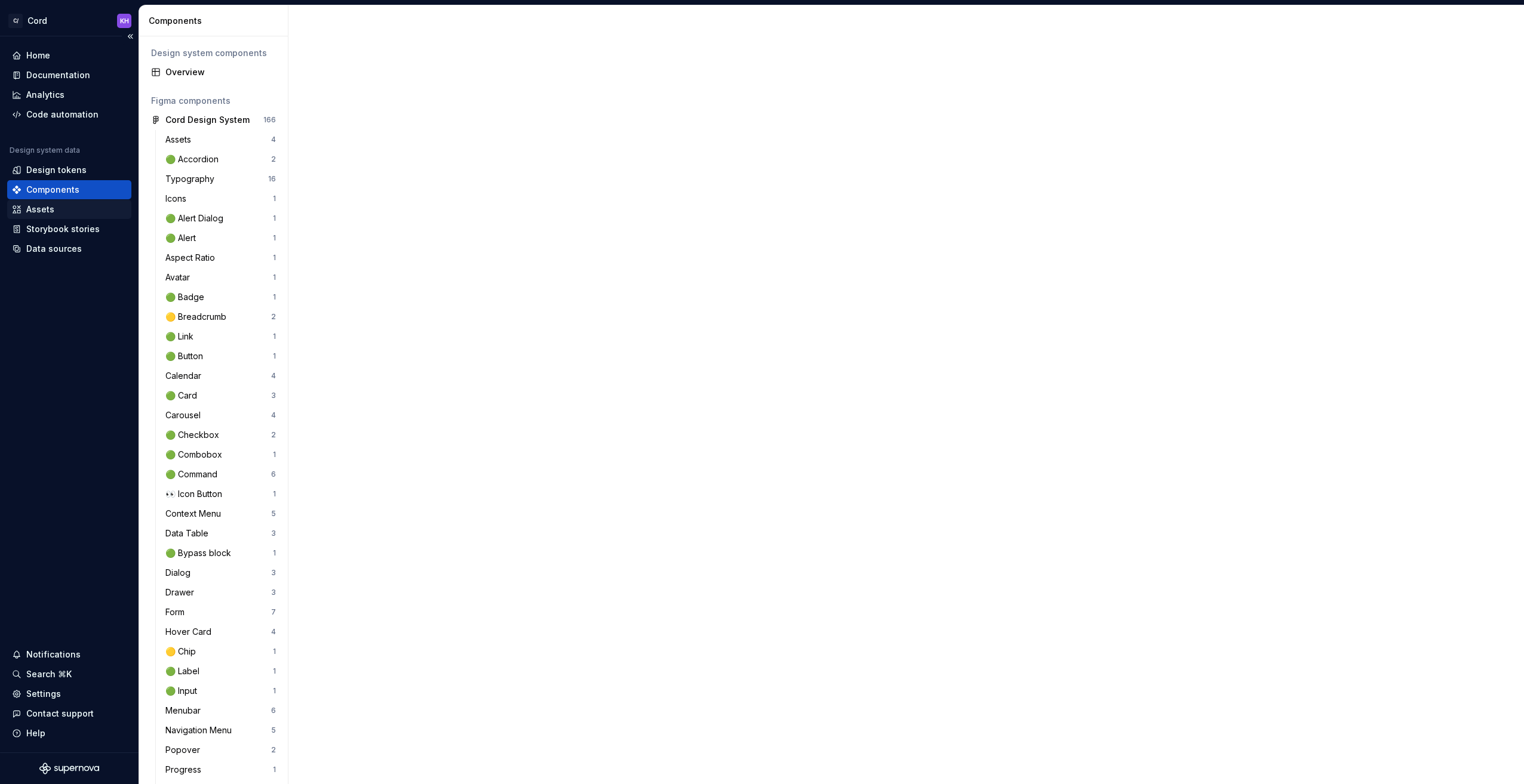
click at [50, 214] on div "Assets" at bounding box center [40, 210] width 28 height 12
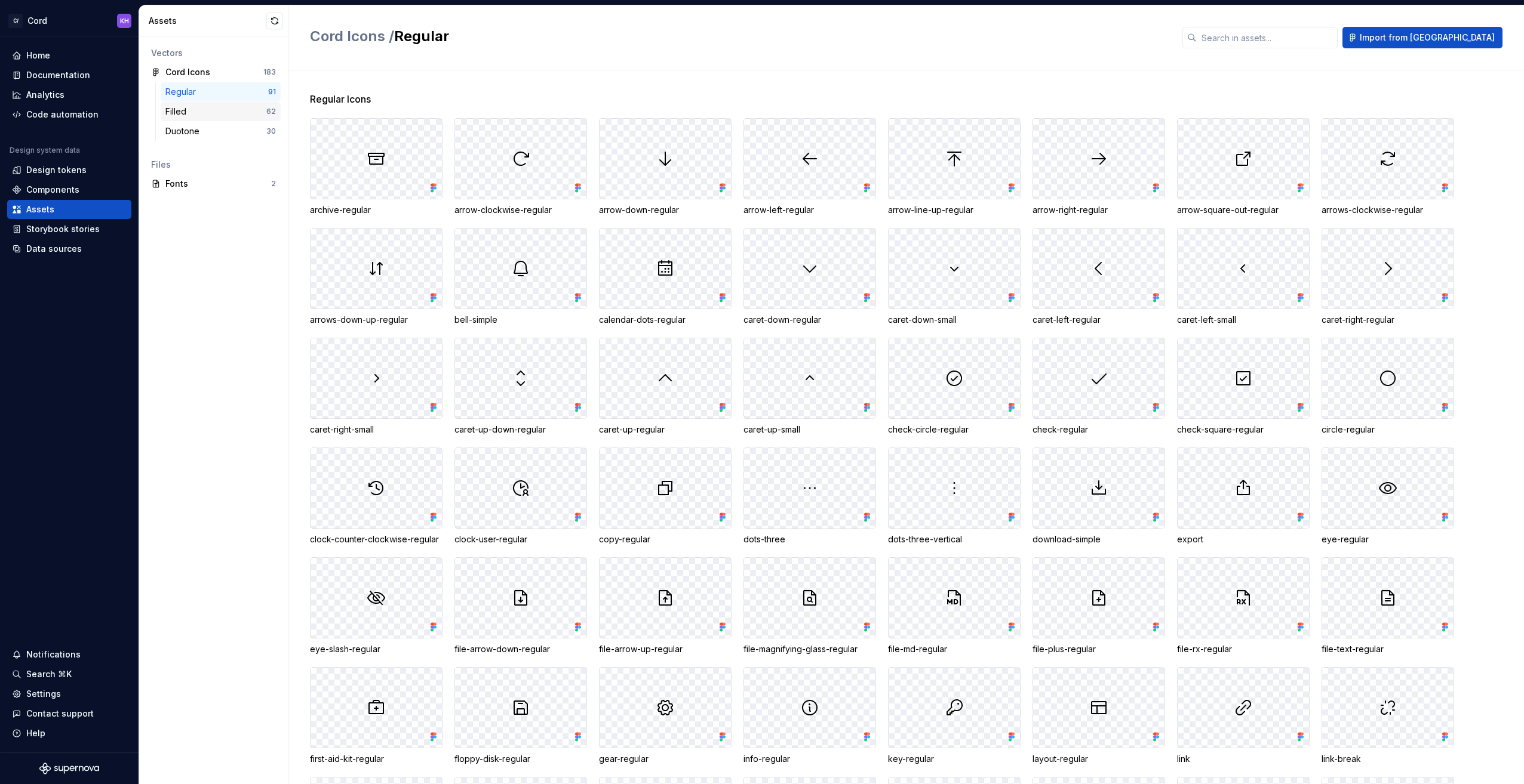
click at [188, 111] on div "Filled" at bounding box center [178, 112] width 25 height 12
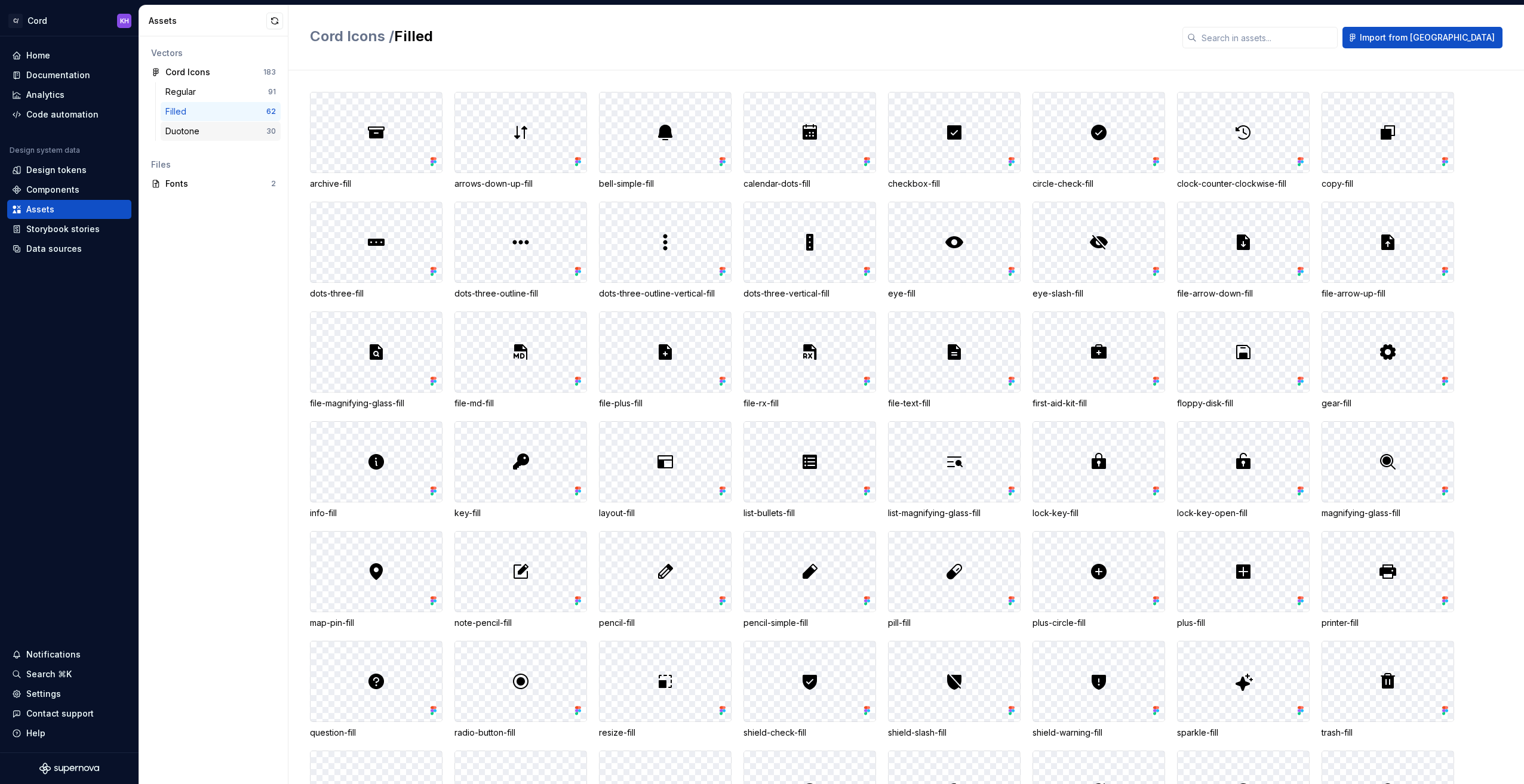
click at [200, 134] on div "Duotone" at bounding box center [184, 131] width 39 height 12
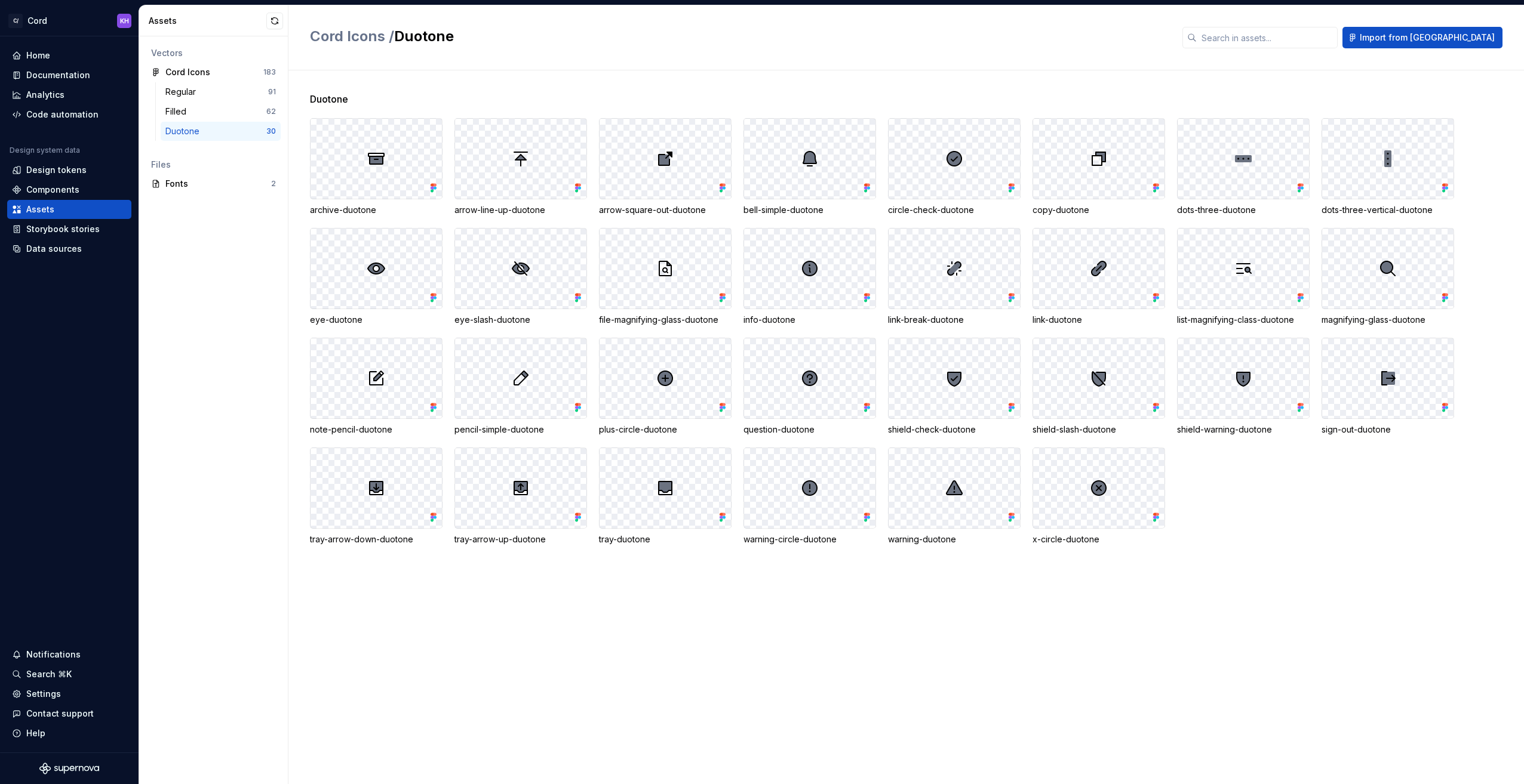
click at [702, 51] on div "Cord Icons / Duotone Import from [GEOGRAPHIC_DATA]" at bounding box center [906, 37] width 1235 height 65
click at [186, 107] on div "Filled" at bounding box center [178, 112] width 25 height 12
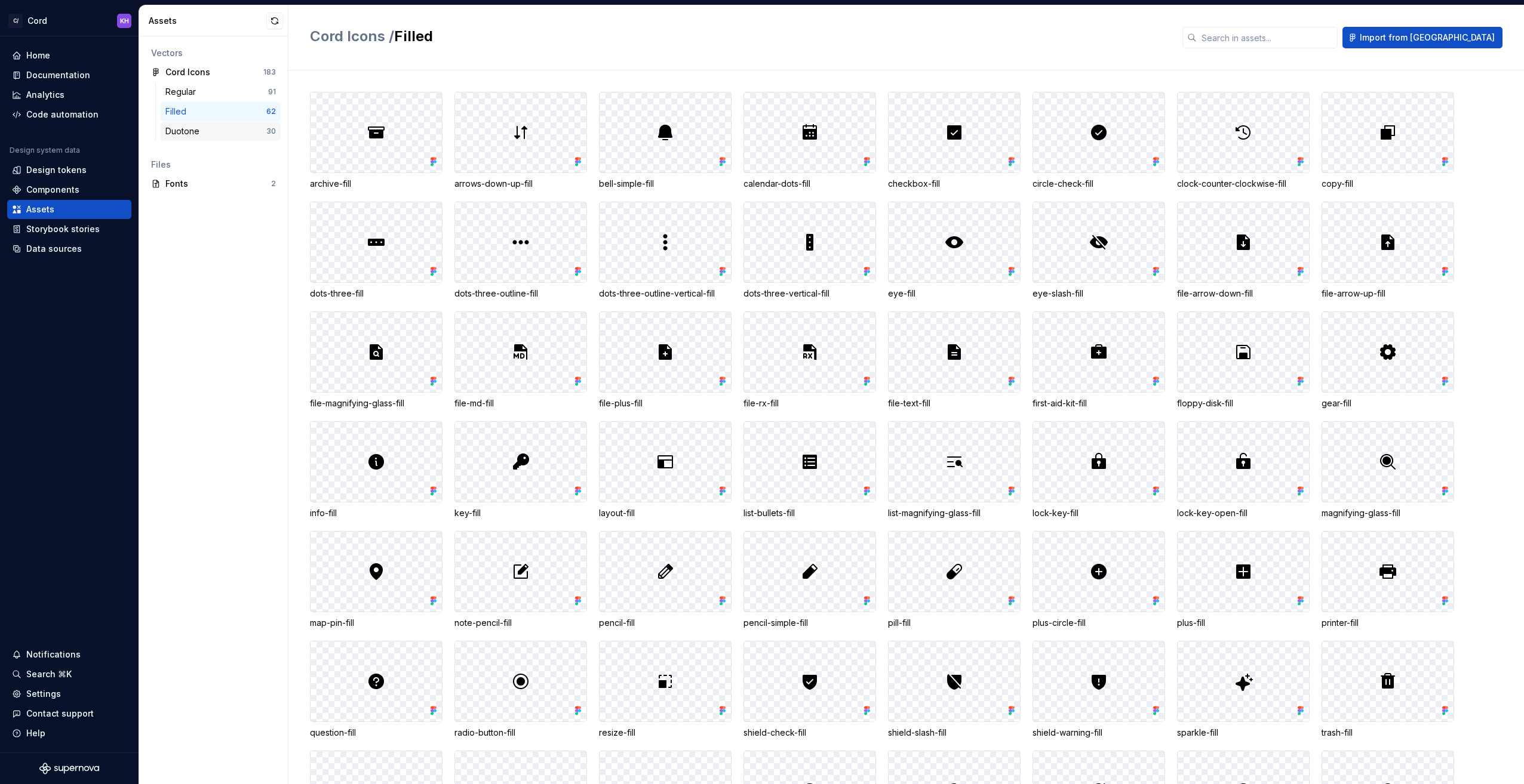
click at [185, 132] on div "Duotone" at bounding box center [184, 131] width 39 height 12
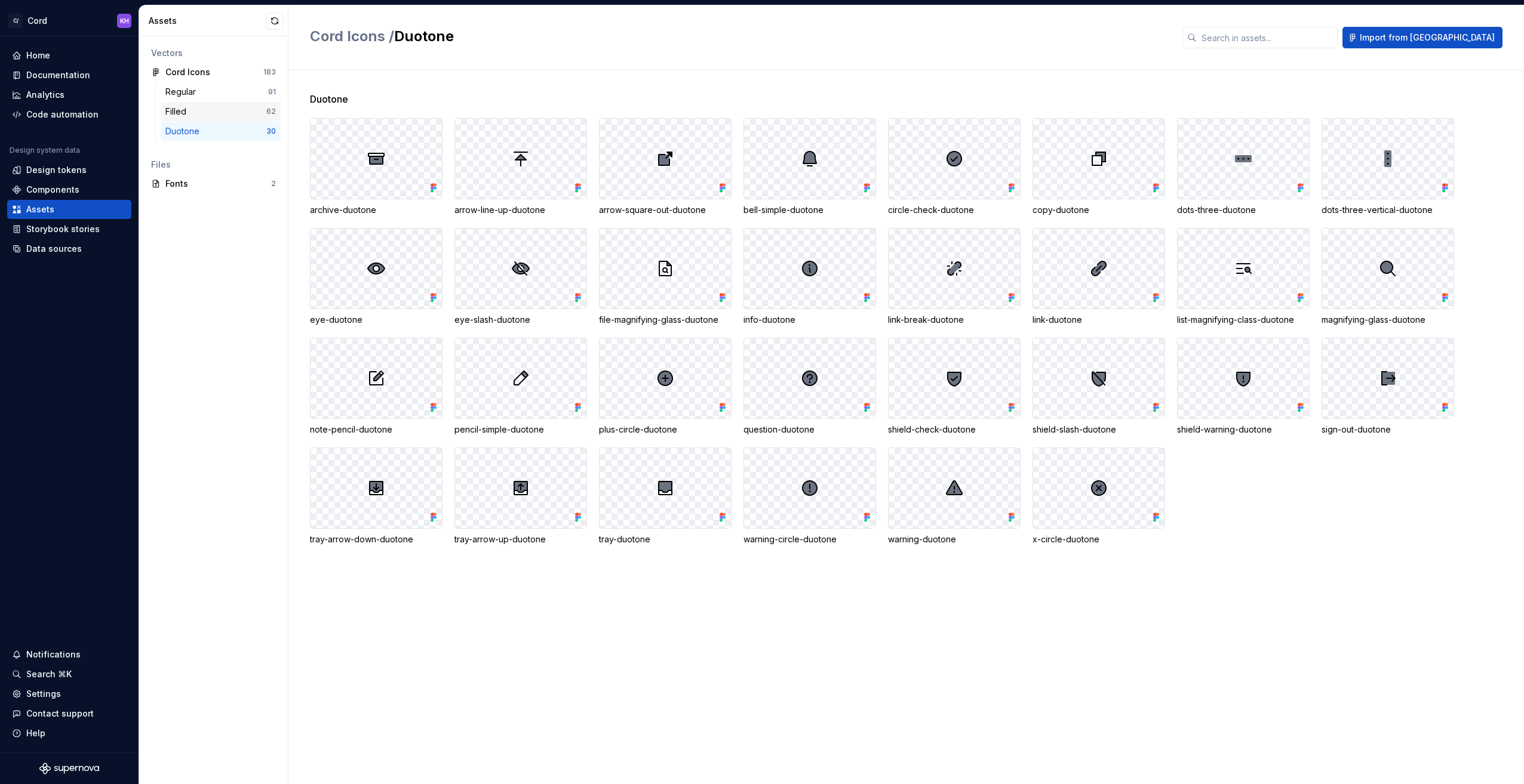
click at [183, 108] on div "Filled" at bounding box center [178, 112] width 25 height 12
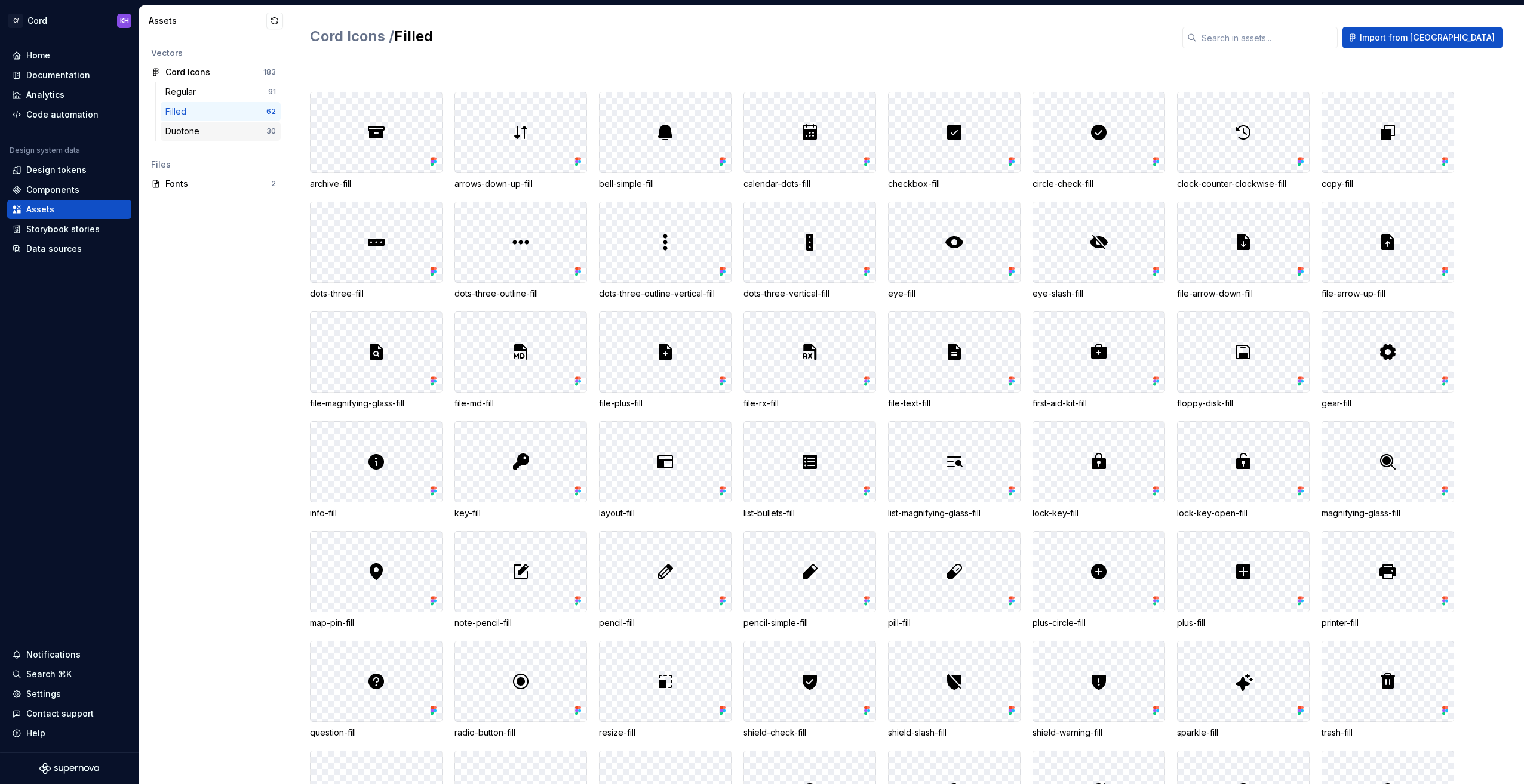
click at [186, 123] on div "Duotone 30" at bounding box center [221, 131] width 120 height 19
